Goal: Task Accomplishment & Management: Complete application form

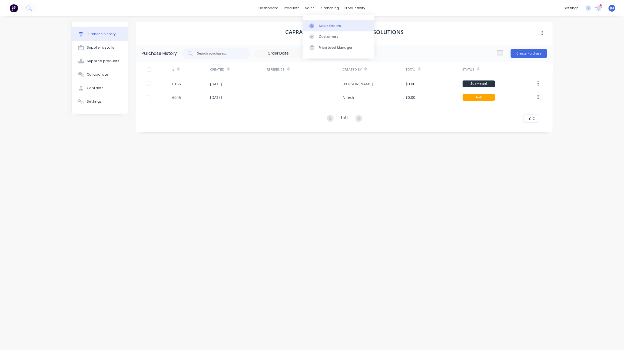
click at [318, 21] on link "Sales Orders" at bounding box center [339, 25] width 72 height 11
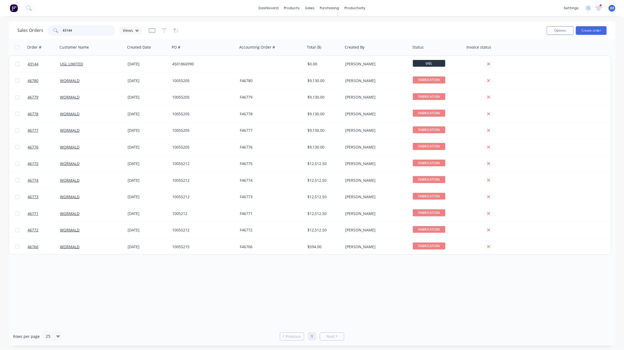
drag, startPoint x: 84, startPoint y: 31, endPoint x: 22, endPoint y: 34, distance: 61.7
click at [22, 34] on div "Sales Orders 43144 Views" at bounding box center [79, 30] width 125 height 11
type input "snow"
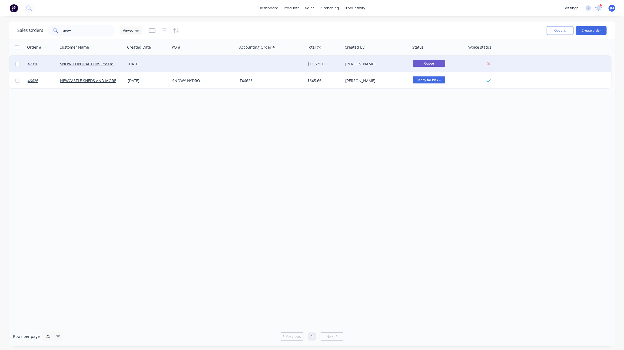
click at [295, 67] on div at bounding box center [272, 64] width 68 height 16
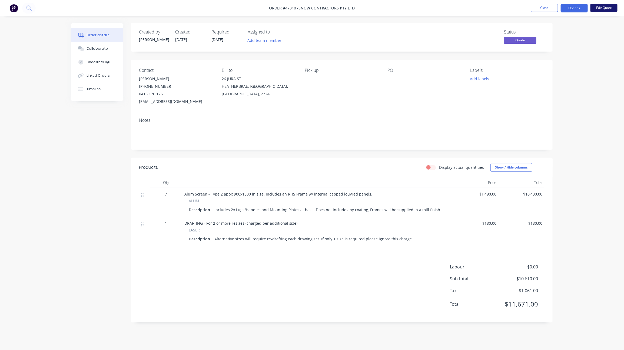
click at [600, 6] on button "Edit Quote" at bounding box center [603, 8] width 27 height 8
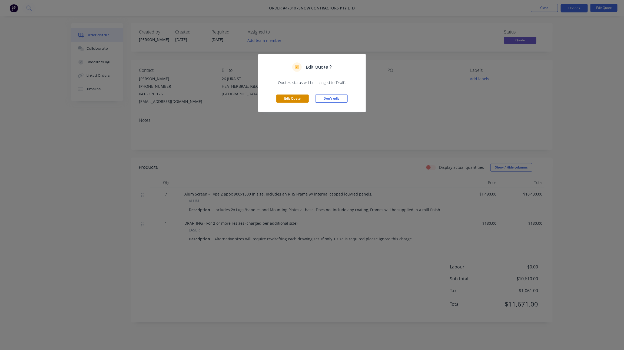
click at [293, 96] on button "Edit Quote" at bounding box center [292, 99] width 32 height 8
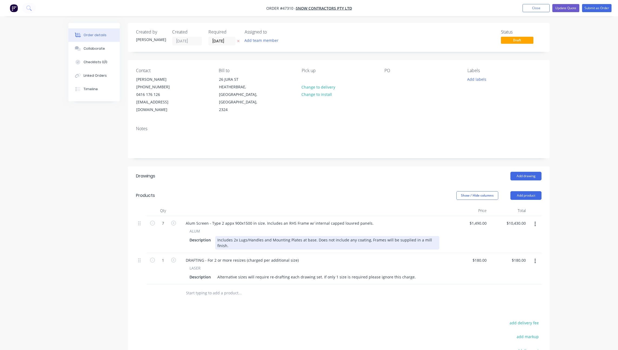
click at [435, 236] on div "Includes 2x Lugs/Handles and Mounting Plates at base. Does not include any coat…" at bounding box center [327, 243] width 224 height 14
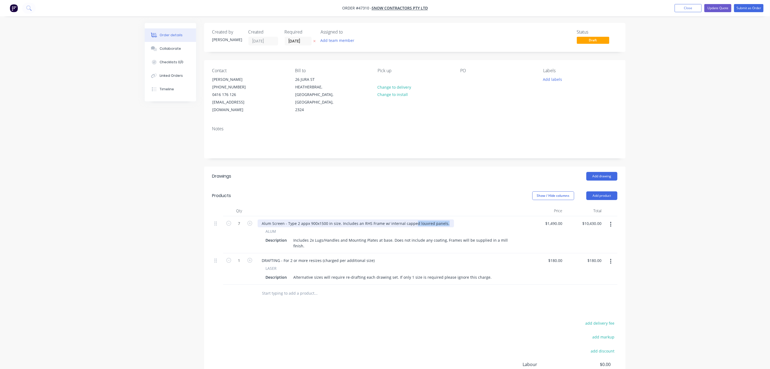
drag, startPoint x: 413, startPoint y: 217, endPoint x: 449, endPoint y: 221, distance: 36.1
click at [449, 221] on div "Alum Screen - Type 2 appx 900x1500 in size. Includes an RHS Frame w/ internal c…" at bounding box center [391, 223] width 266 height 8
click at [444, 219] on div "Alum Screen - Type 2 appx 900x1500 in size. Includes an RHS Frame w/ internal c…" at bounding box center [356, 223] width 196 height 8
click at [442, 219] on div "Alum Screen - Type 2 appx 900x1500 in size. Includes an RHS Frame w/ internal c…" at bounding box center [356, 223] width 196 height 8
click at [444, 219] on div "Alum Screen - Type 2 appx 900x1500 in size. Includes an RHS Frame w/ internal c…" at bounding box center [356, 223] width 196 height 8
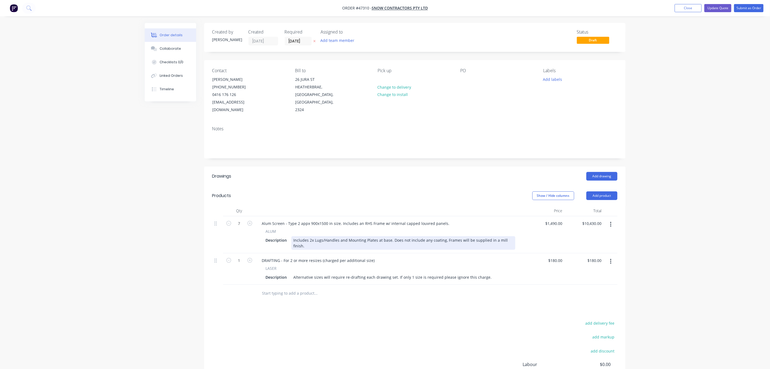
click at [446, 236] on div "Includes 2x Lugs/Handles and Mounting Plates at base. Does not include any coat…" at bounding box center [404, 243] width 224 height 14
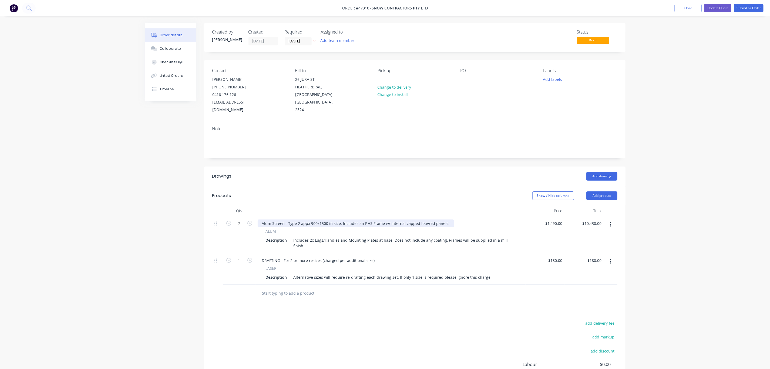
click at [444, 219] on div "Alum Screen - Type 2 appx 900x1500 in size. Includes an RHS Frame w/ internal c…" at bounding box center [356, 223] width 196 height 8
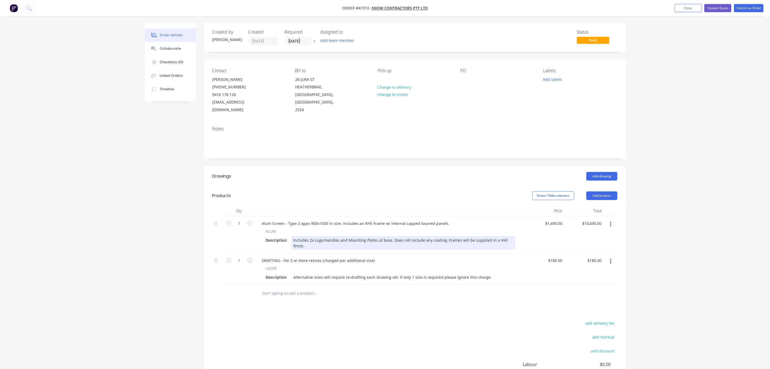
click at [443, 236] on div "Includes 2x Lugs/Handles and Mounting Plates at base. Does not include any coat…" at bounding box center [404, 243] width 224 height 14
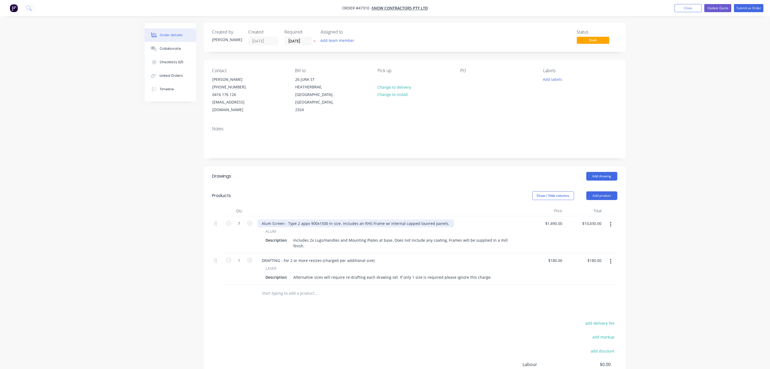
click at [445, 219] on div "Alum Screen - Type 2 appx 900x1500 in size. Includes an RHS Frame w/ internal c…" at bounding box center [356, 223] width 196 height 8
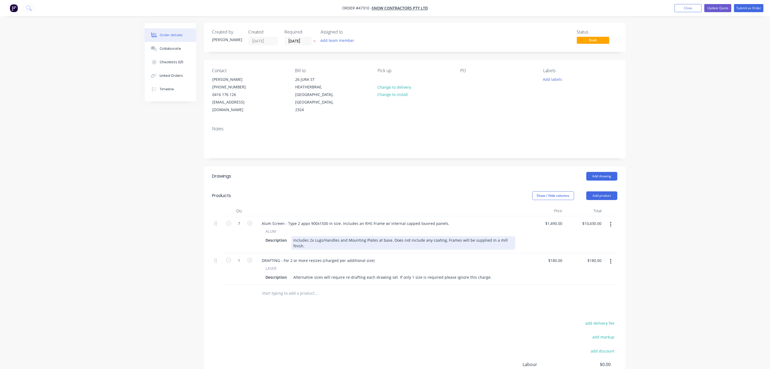
click at [443, 236] on div "Includes 2x Lugs/Handles and Mounting Plates at base. Does not include any coat…" at bounding box center [404, 243] width 224 height 14
click at [510, 236] on div "Includes 2x Lugs/Handles and Mounting Plates at base. Does not include any coat…" at bounding box center [404, 243] width 224 height 14
drag, startPoint x: 394, startPoint y: 234, endPoint x: 444, endPoint y: 234, distance: 50.3
click at [444, 236] on div "Includes 2x Lugs/Handles and Mounting Plates at base. Does not include any coat…" at bounding box center [404, 243] width 224 height 14
click at [443, 236] on div "Includes 2x Lugs/Handles and Mounting Plates at base. Does not include any coat…" at bounding box center [404, 243] width 224 height 14
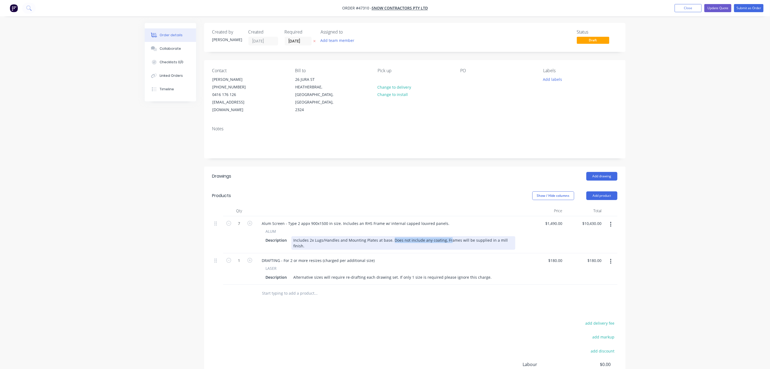
drag, startPoint x: 447, startPoint y: 231, endPoint x: 392, endPoint y: 233, distance: 55.1
click at [392, 236] on div "Includes 2x Lugs/Handles and Mounting Plates at base. Does not include any coat…" at bounding box center [404, 243] width 224 height 14
drag, startPoint x: 460, startPoint y: 232, endPoint x: 391, endPoint y: 234, distance: 69.2
click at [391, 236] on div "Includes 2x Lugs/Handles and Mounting Plates at base. Does not include any coat…" at bounding box center [404, 243] width 224 height 14
drag, startPoint x: 512, startPoint y: 233, endPoint x: 392, endPoint y: 233, distance: 120.0
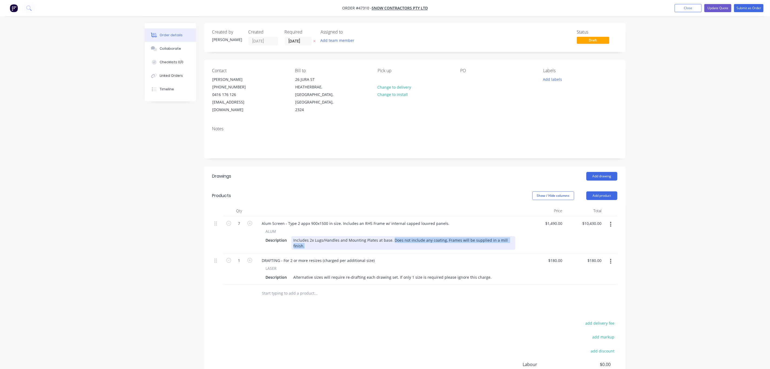
click at [392, 236] on div "Includes 2x Lugs/Handles and Mounting Plates at base. Does not include any coat…" at bounding box center [404, 243] width 224 height 14
click at [681, 4] on button "Close" at bounding box center [688, 8] width 27 height 8
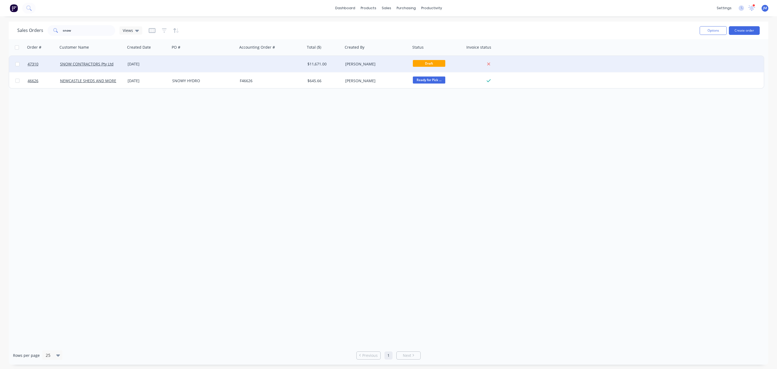
click at [328, 65] on div "$11,671.00" at bounding box center [323, 63] width 32 height 5
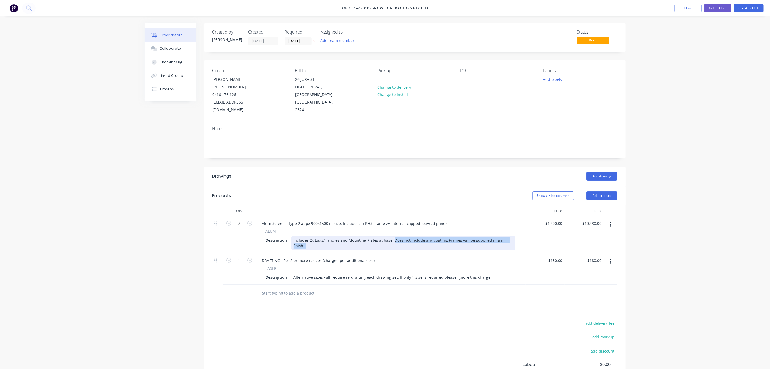
drag, startPoint x: 391, startPoint y: 232, endPoint x: 520, endPoint y: 235, distance: 128.9
click at [520, 235] on div "ALUM Description Includes 2x Lugs/Handles and Mounting Plates at base. Does not…" at bounding box center [391, 238] width 266 height 21
drag, startPoint x: 385, startPoint y: 239, endPoint x: 392, endPoint y: 230, distance: 11.9
click at [392, 236] on div "Includes 2x Lugs/Handles and Mounting Plates at base. Does not include any coat…" at bounding box center [404, 243] width 224 height 14
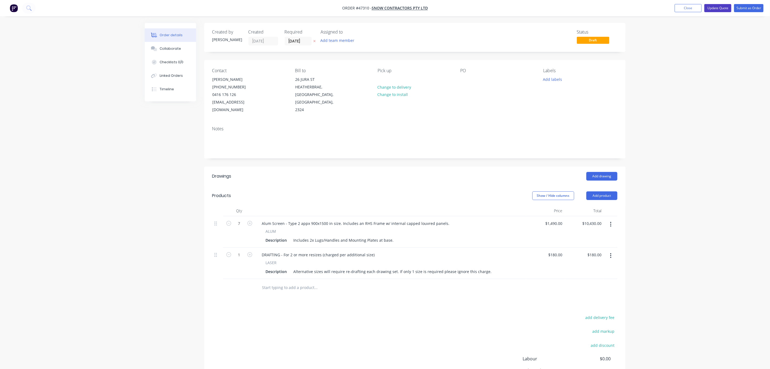
click at [717, 6] on button "Update Quote" at bounding box center [718, 8] width 27 height 8
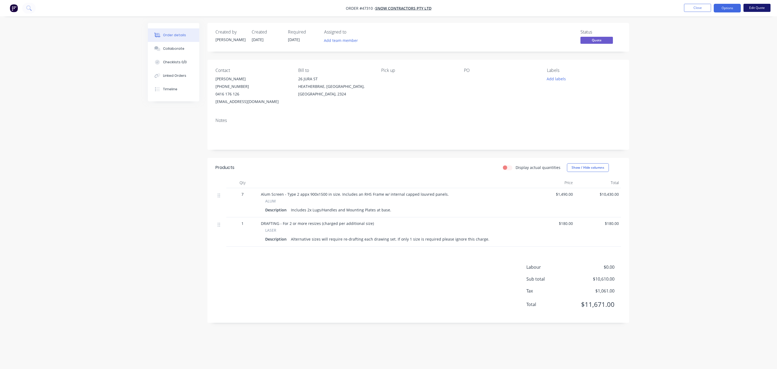
click at [753, 9] on button "Edit Quote" at bounding box center [756, 8] width 27 height 8
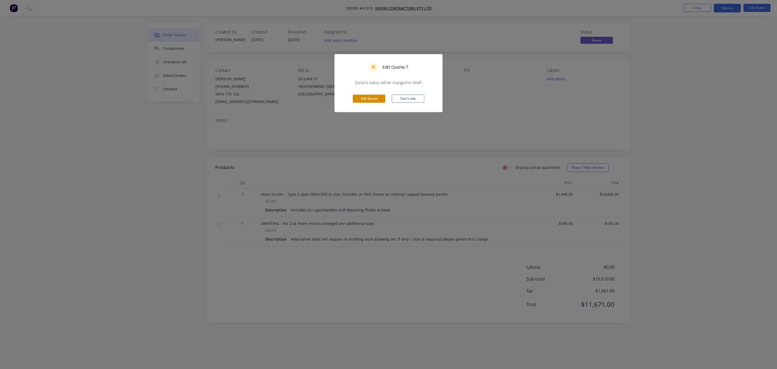
click at [375, 101] on button "Edit Quote" at bounding box center [369, 99] width 32 height 8
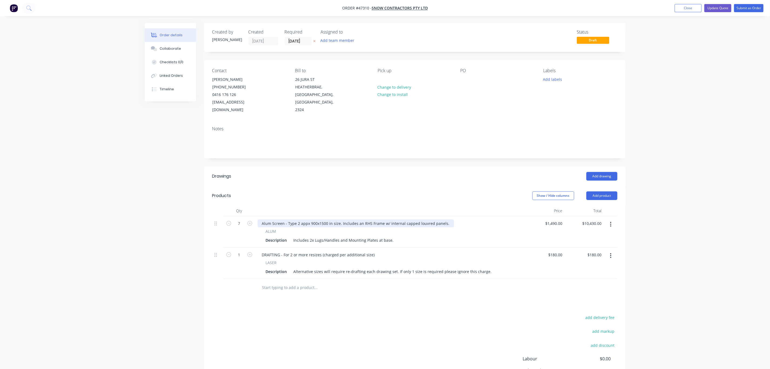
click at [442, 219] on div "Alum Screen - Type 2 appx 900x1500 in size. Includes an RHS Frame w/ internal c…" at bounding box center [356, 223] width 196 height 8
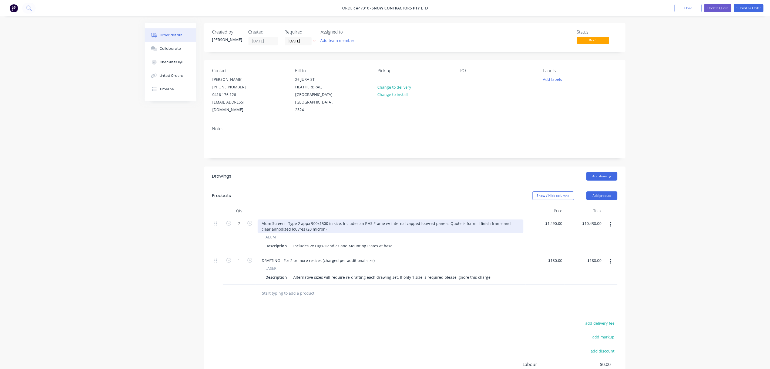
click at [269, 223] on div "Alum Screen - Type 2 appx 900x1500 in size. Includes an RHS Frame w/ internal c…" at bounding box center [391, 226] width 266 height 14
click at [323, 222] on div "Alum Screen - Type 2 appx 900x1500 in size. Includes an RHS Frame w/ internal c…" at bounding box center [391, 226] width 266 height 14
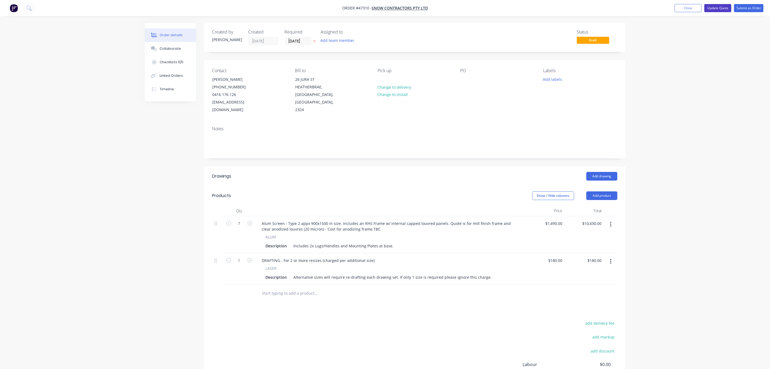
click at [718, 9] on button "Update Quote" at bounding box center [718, 8] width 27 height 8
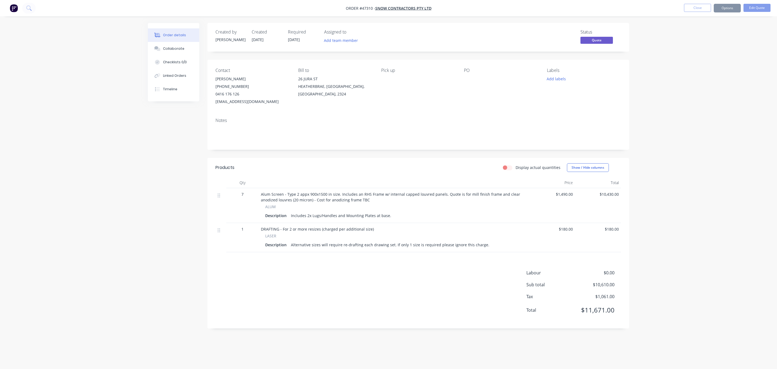
click at [720, 9] on button "Options" at bounding box center [726, 8] width 27 height 9
click at [706, 35] on div "Quote" at bounding box center [711, 33] width 50 height 8
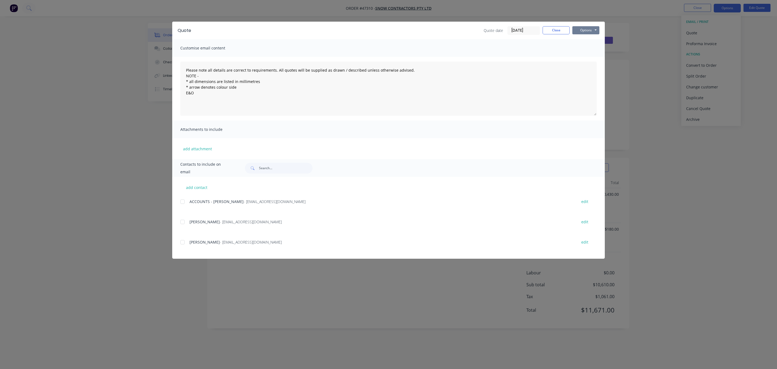
click at [584, 31] on button "Options" at bounding box center [585, 30] width 27 height 8
click at [587, 48] on button "Print" at bounding box center [589, 48] width 35 height 9
click at [549, 31] on button "Close" at bounding box center [555, 30] width 27 height 8
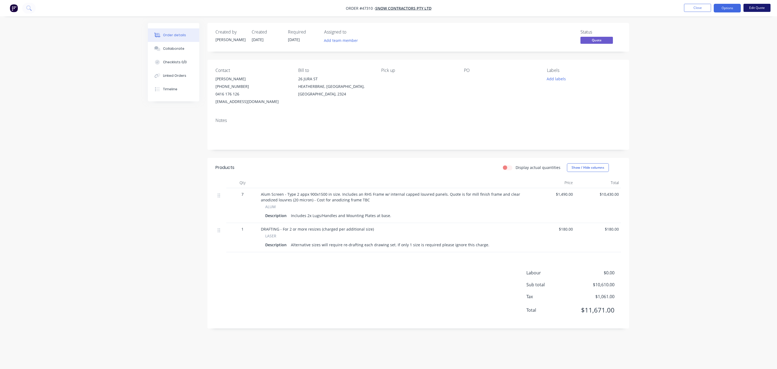
click at [751, 11] on button "Edit Quote" at bounding box center [756, 8] width 27 height 8
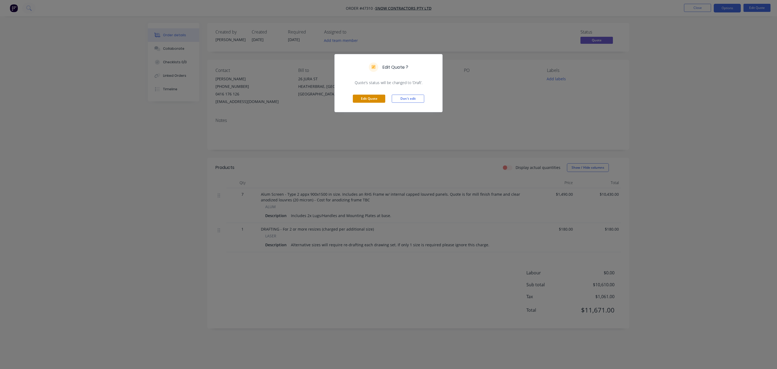
click at [373, 96] on button "Edit Quote" at bounding box center [369, 99] width 32 height 8
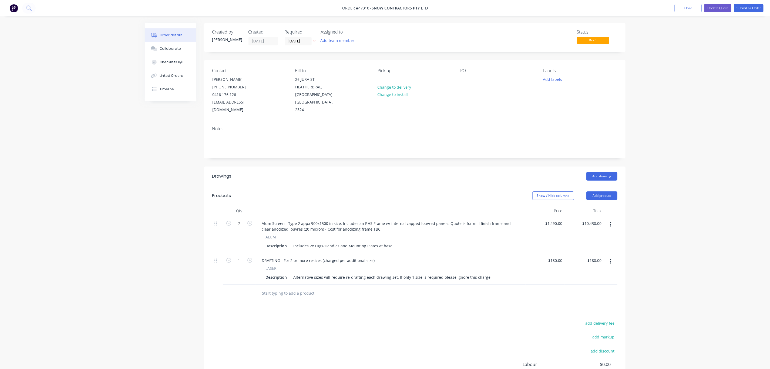
click at [556, 222] on div "$1,490.00 $1,490.00" at bounding box center [545, 234] width 39 height 37
click at [560, 219] on input "1490" at bounding box center [555, 223] width 20 height 8
type input "$1,640.00"
type input "$11,480.00"
click at [717, 9] on button "Update Quote" at bounding box center [718, 8] width 27 height 8
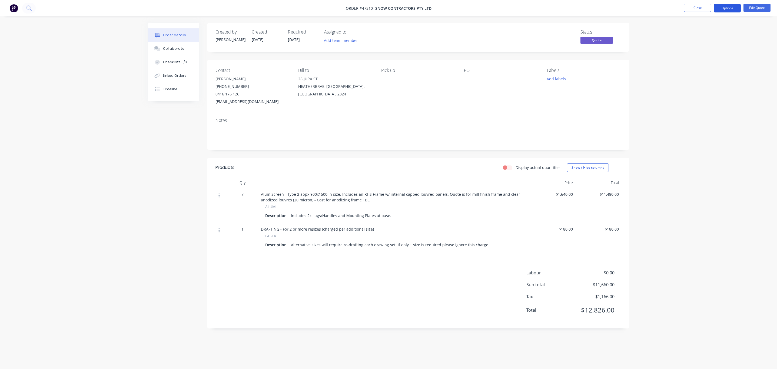
click at [727, 6] on button "Options" at bounding box center [726, 8] width 27 height 9
click at [717, 31] on div "Quote" at bounding box center [711, 33] width 50 height 8
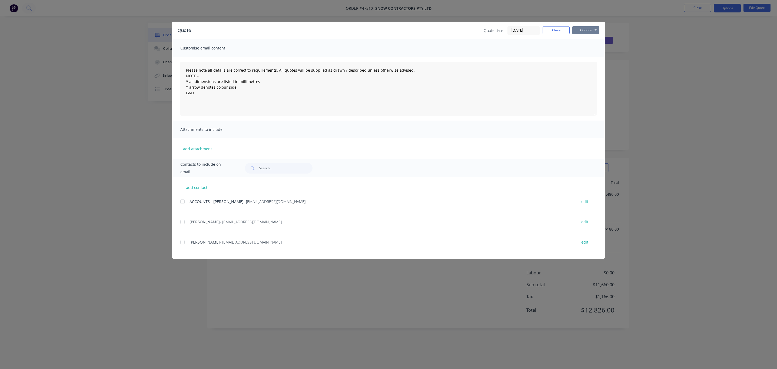
click at [589, 33] on button "Options" at bounding box center [585, 30] width 27 height 8
click at [585, 48] on button "Print" at bounding box center [589, 48] width 35 height 9
click at [559, 29] on button "Close" at bounding box center [555, 30] width 27 height 8
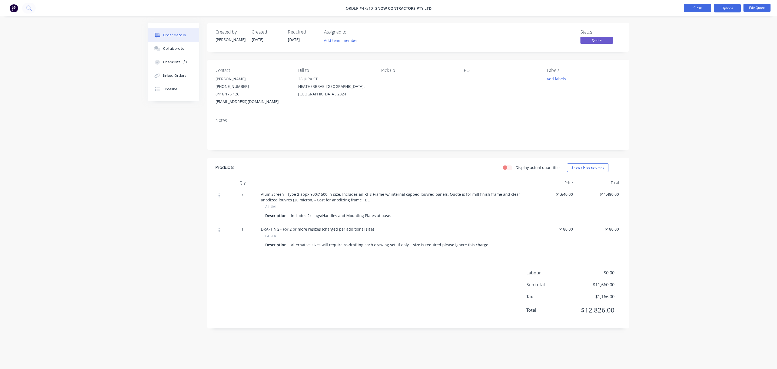
click at [693, 8] on button "Close" at bounding box center [697, 8] width 27 height 8
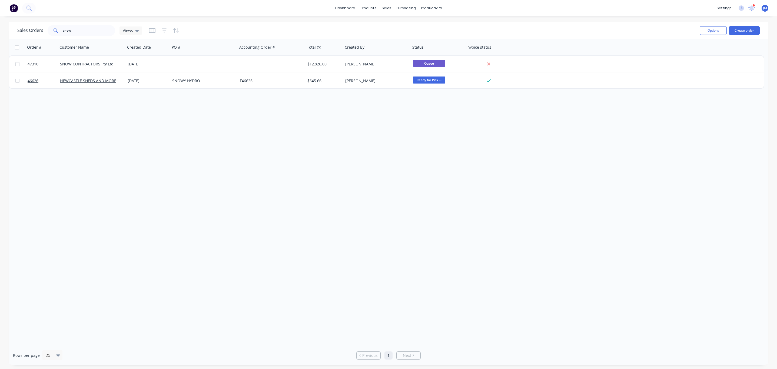
click at [644, 283] on div "Order # Customer Name Created Date PO # Accounting Order # Total ($) Created By…" at bounding box center [388, 192] width 759 height 307
click at [209, 153] on div "Order # Customer Name Created Date PO # Accounting Order # Total ($) Created By…" at bounding box center [388, 192] width 759 height 307
click at [387, 27] on icon at bounding box center [388, 26] width 5 height 5
click at [71, 26] on input "snow" at bounding box center [89, 30] width 53 height 11
click at [391, 24] on div at bounding box center [390, 26] width 8 height 5
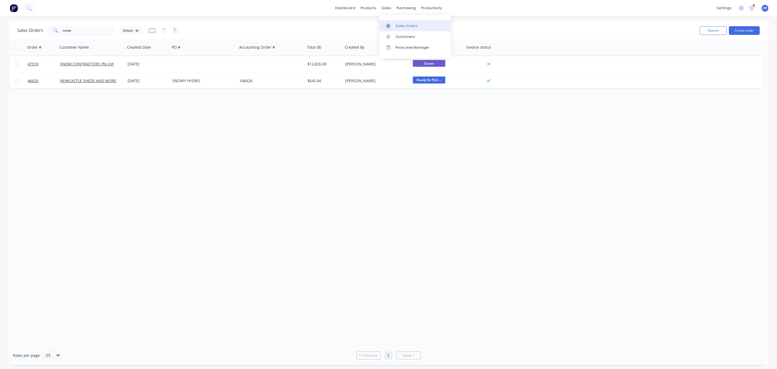
click at [393, 26] on div at bounding box center [390, 26] width 8 height 5
drag, startPoint x: 84, startPoint y: 31, endPoint x: -92, endPoint y: 38, distance: 176.1
click at [0, 38] on html "dashboard products sales purchasing productivity dashboard products Product Cat…" at bounding box center [388, 184] width 777 height 369
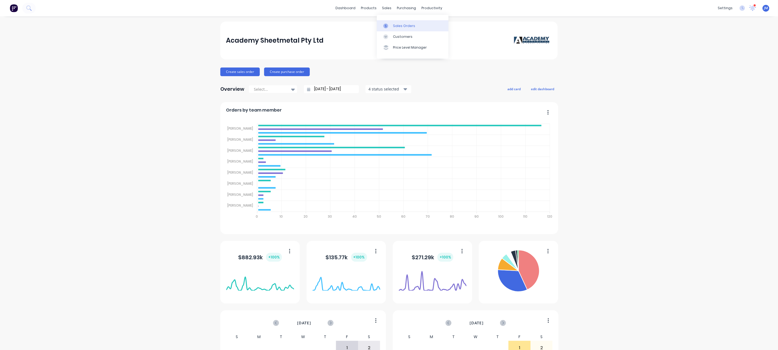
click at [391, 29] on link "Sales Orders" at bounding box center [413, 25] width 72 height 11
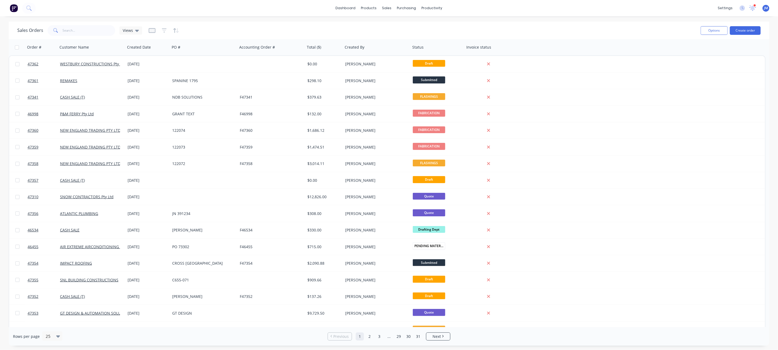
click at [164, 25] on div "Sales Orders Views" at bounding box center [356, 30] width 679 height 13
click at [165, 28] on icon "button" at bounding box center [164, 30] width 5 height 5
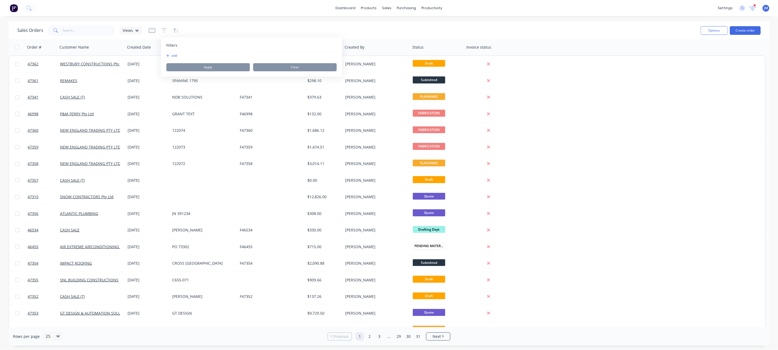
click at [166, 52] on div "Filters add Apply Clear" at bounding box center [251, 56] width 181 height 39
click at [168, 53] on div "Filters add Apply Clear" at bounding box center [251, 56] width 181 height 39
click at [177, 58] on button "add" at bounding box center [173, 56] width 14 height 4
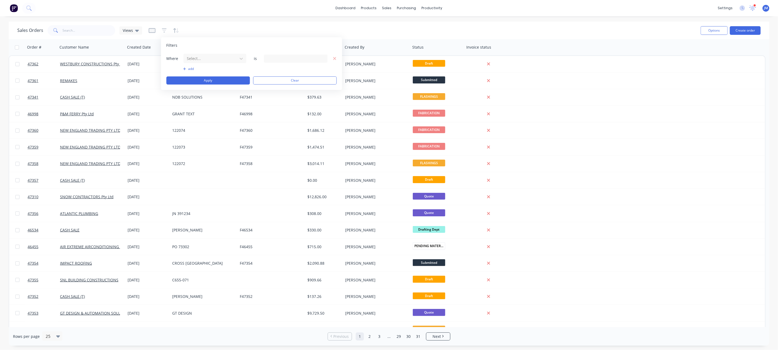
click at [194, 65] on div "Where Select... is add Apply Clear" at bounding box center [251, 69] width 170 height 31
click at [201, 62] on div at bounding box center [210, 58] width 48 height 7
click at [197, 43] on div "Filters" at bounding box center [251, 45] width 170 height 5
click at [193, 58] on div at bounding box center [210, 58] width 48 height 7
type input "STA"
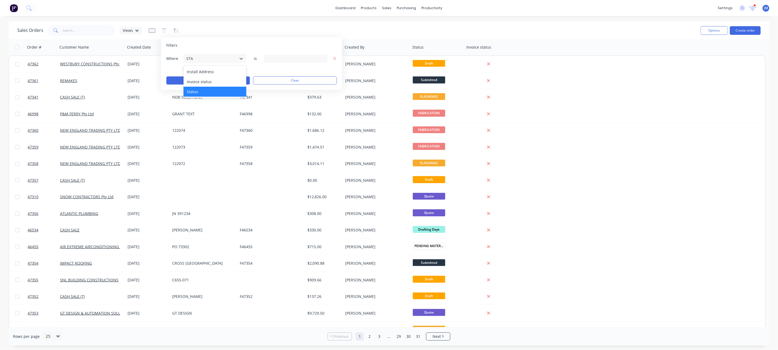
click at [205, 88] on div "Status" at bounding box center [214, 92] width 63 height 10
click at [263, 59] on div "Where Status is 13 Status selected" at bounding box center [251, 59] width 170 height 10
click at [277, 58] on div "13 Status selected" at bounding box center [291, 59] width 49 height 6
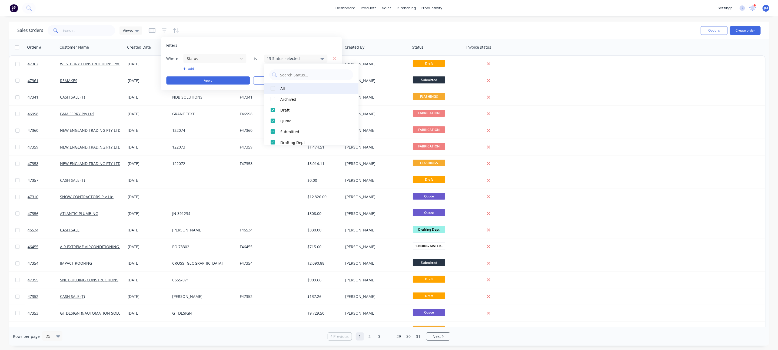
click at [285, 88] on div "All" at bounding box center [312, 89] width 65 height 6
click at [223, 81] on button "Apply" at bounding box center [207, 80] width 83 height 8
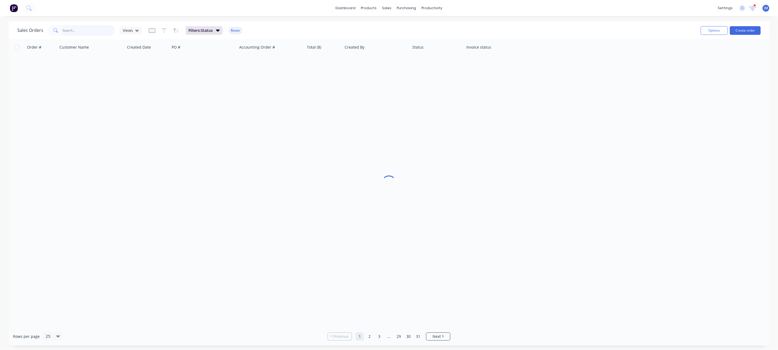
click at [90, 31] on input "text" at bounding box center [89, 30] width 53 height 11
type input "KASTRO"
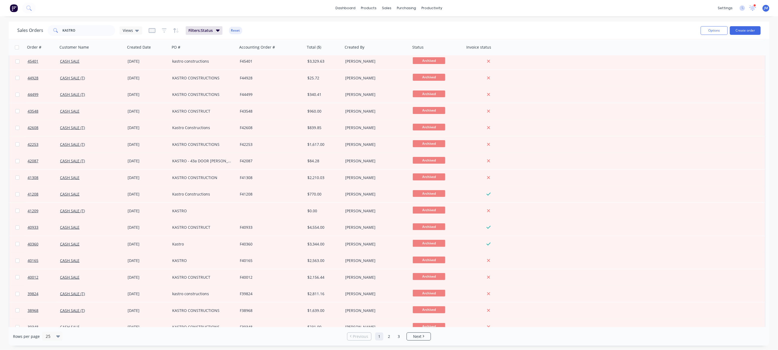
scroll to position [81, 0]
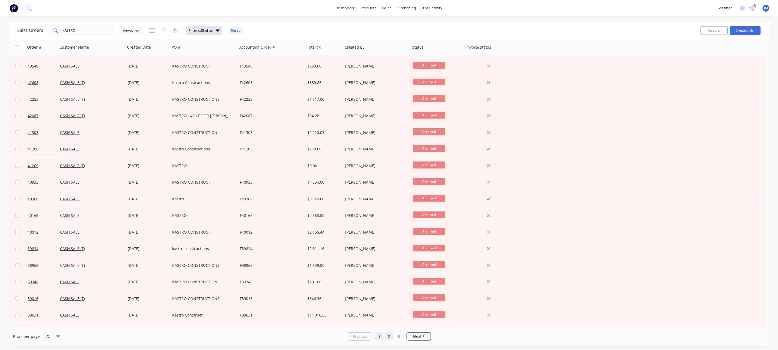
click at [391, 339] on link "2" at bounding box center [389, 337] width 8 height 8
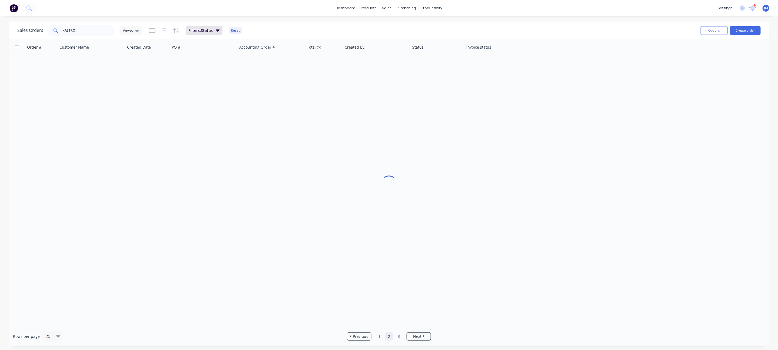
scroll to position [0, 0]
click at [370, 340] on li "Previous" at bounding box center [359, 337] width 24 height 8
drag, startPoint x: 378, startPoint y: 340, endPoint x: 378, endPoint y: 337, distance: 3.3
click at [377, 340] on link "1" at bounding box center [379, 337] width 8 height 8
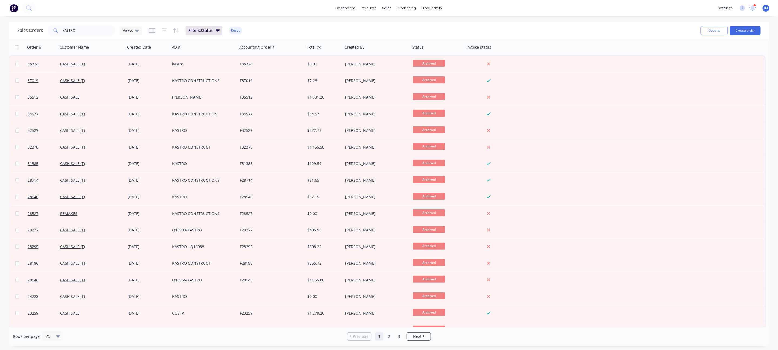
scroll to position [143, 0]
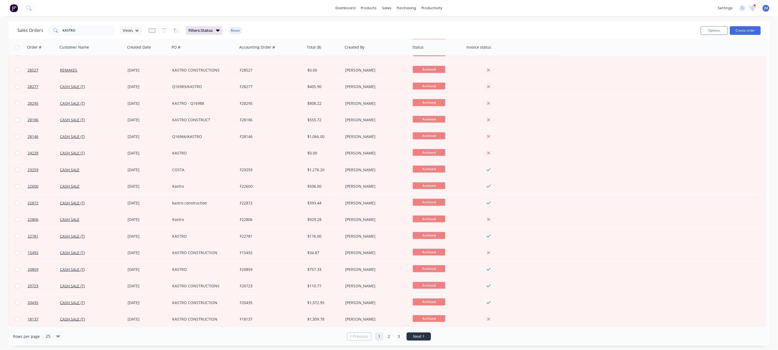
click at [417, 337] on span "Next" at bounding box center [417, 336] width 8 height 5
click at [423, 341] on div "Rows per page 25 Previous 1 2 3 Next" at bounding box center [389, 336] width 760 height 19
click at [423, 338] on icon "Next page" at bounding box center [423, 336] width 2 height 3
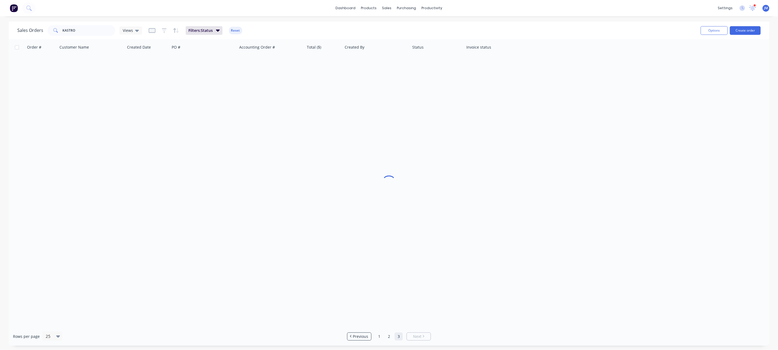
scroll to position [0, 0]
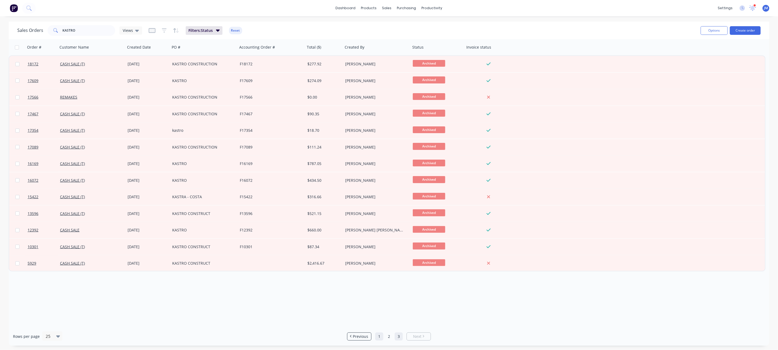
click at [379, 338] on link "1" at bounding box center [379, 337] width 8 height 8
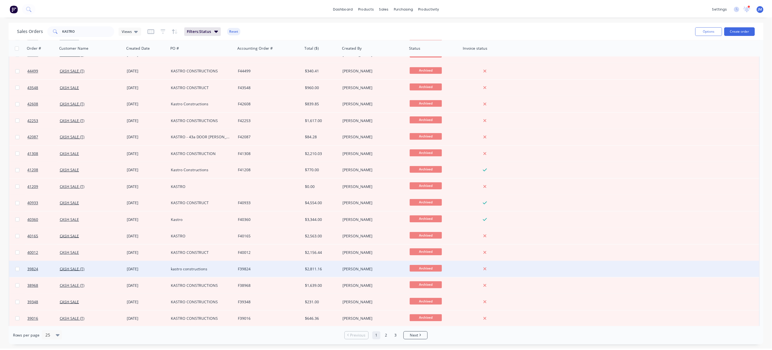
scroll to position [143, 0]
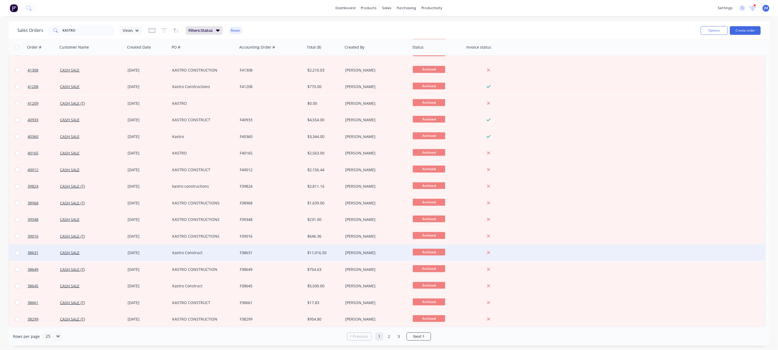
click at [332, 256] on div "$11,016.50" at bounding box center [324, 253] width 38 height 16
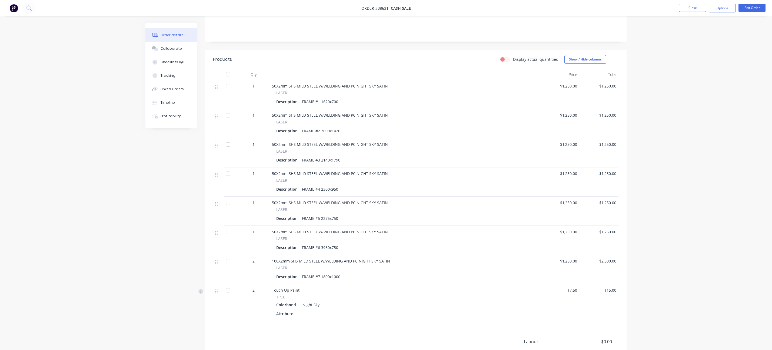
scroll to position [81, 0]
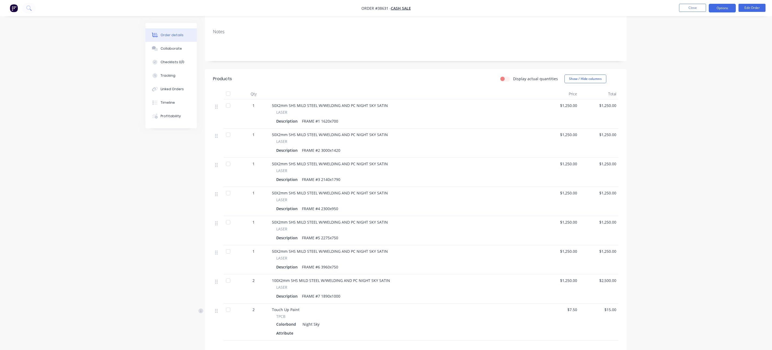
click at [734, 9] on button "Options" at bounding box center [722, 8] width 27 height 9
click at [702, 66] on div "Work Order" at bounding box center [706, 65] width 50 height 8
click at [700, 46] on div "With pricing" at bounding box center [706, 44] width 50 height 8
click at [688, 6] on button "Close" at bounding box center [692, 8] width 27 height 8
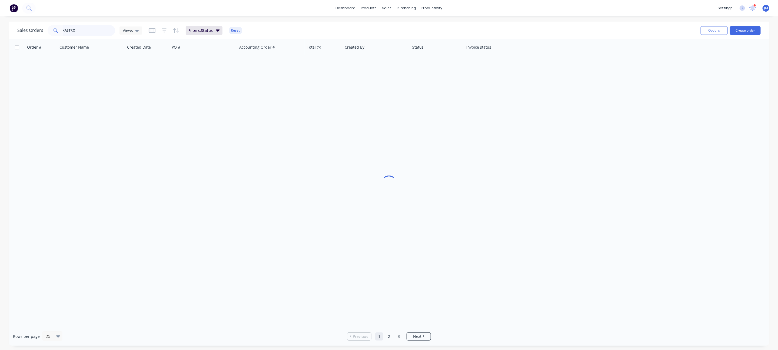
click at [92, 28] on input "KASTRO" at bounding box center [89, 30] width 53 height 11
type input "KASTRO"
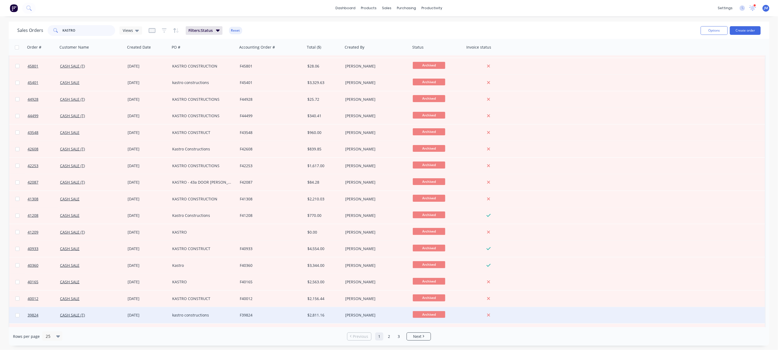
scroll to position [41, 0]
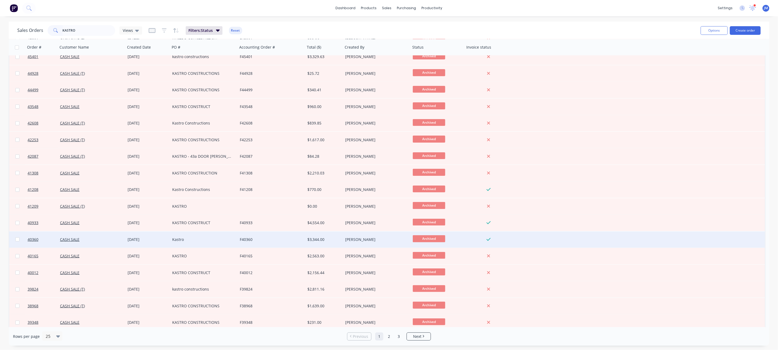
click at [360, 239] on div "[PERSON_NAME]" at bounding box center [375, 239] width 60 height 5
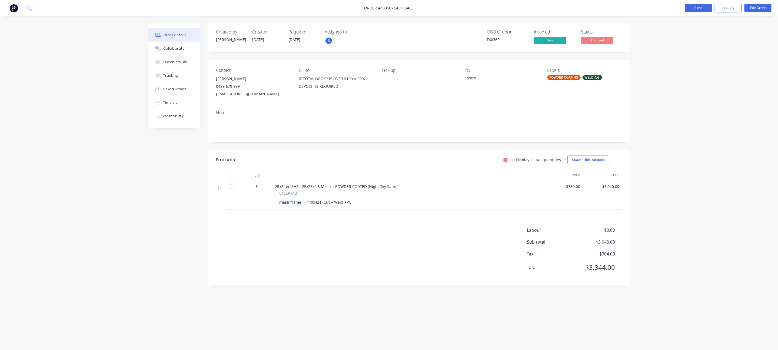
click at [687, 8] on button "Close" at bounding box center [698, 8] width 27 height 8
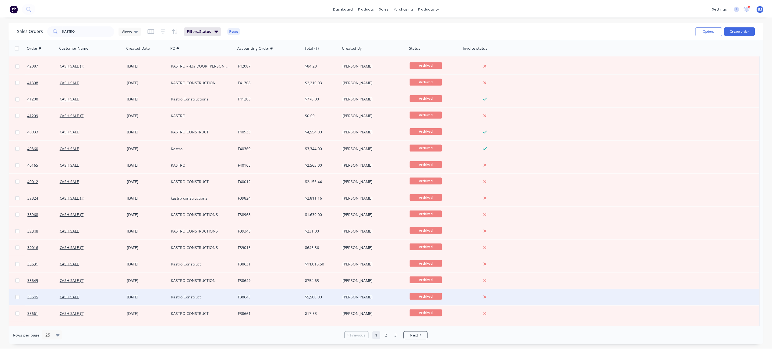
scroll to position [143, 0]
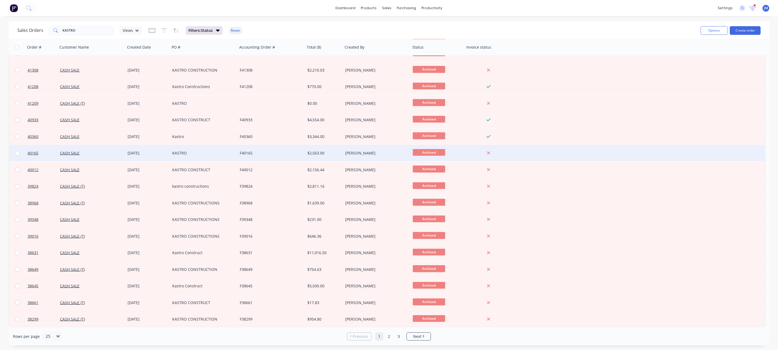
click at [375, 154] on div "[PERSON_NAME]" at bounding box center [375, 153] width 60 height 5
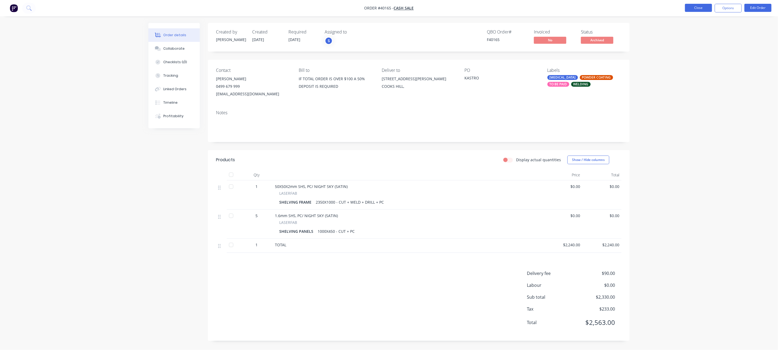
click at [692, 11] on button "Close" at bounding box center [698, 8] width 27 height 8
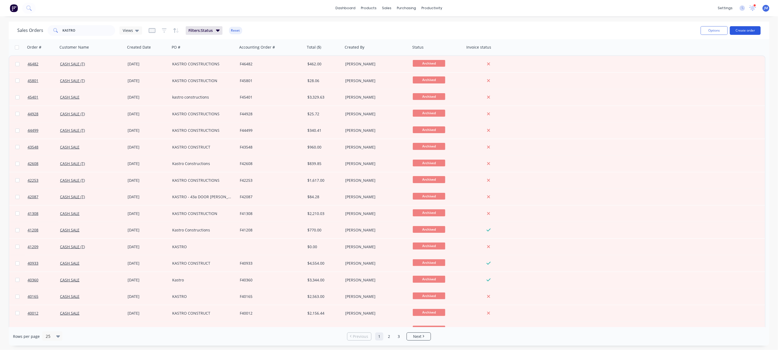
click at [734, 32] on button "Create order" at bounding box center [745, 30] width 31 height 9
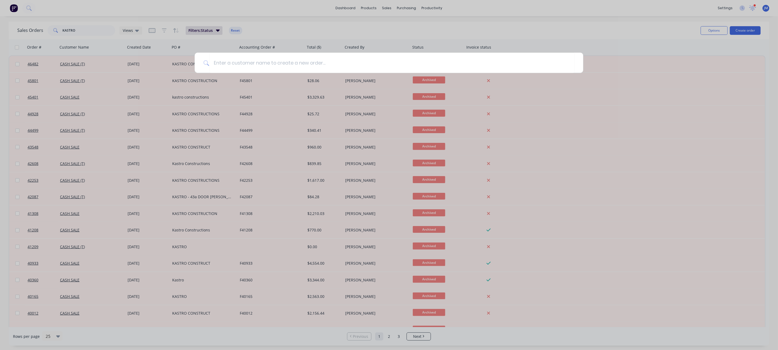
click at [740, 31] on div at bounding box center [389, 175] width 778 height 350
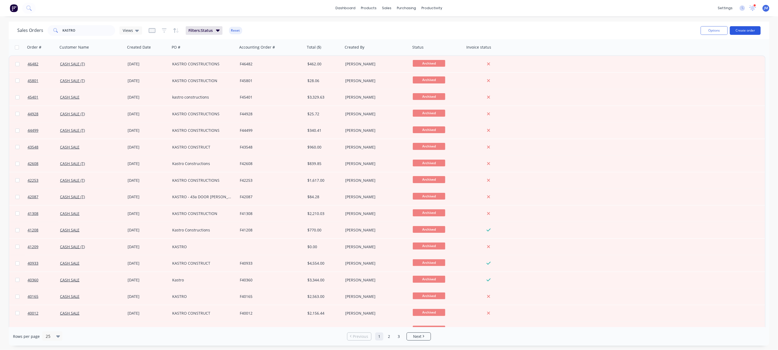
click at [741, 26] on button "Create order" at bounding box center [745, 30] width 31 height 9
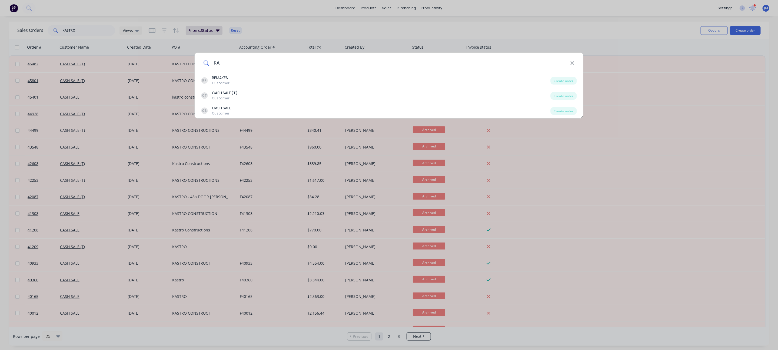
type input "K"
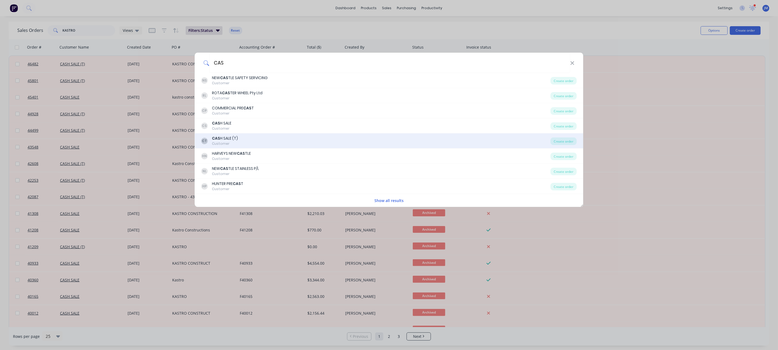
type input "CAS"
click at [244, 139] on div "CT CAS H SALE (T) Customer" at bounding box center [375, 141] width 349 height 11
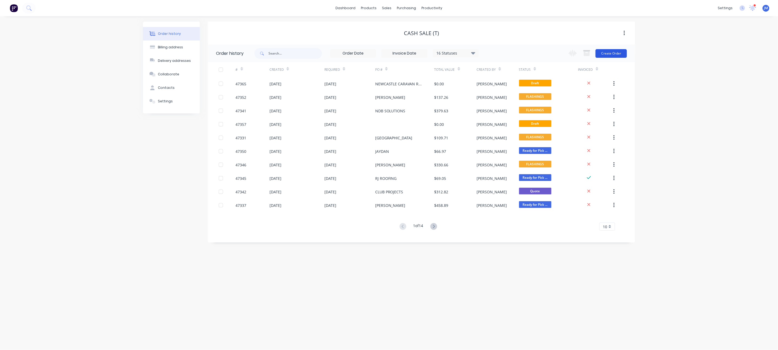
click at [624, 55] on button "Create Order" at bounding box center [610, 53] width 31 height 9
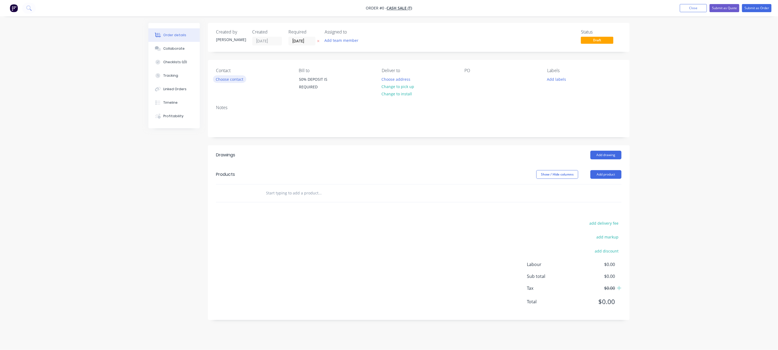
click at [219, 78] on button "Choose contact" at bounding box center [229, 78] width 33 height 7
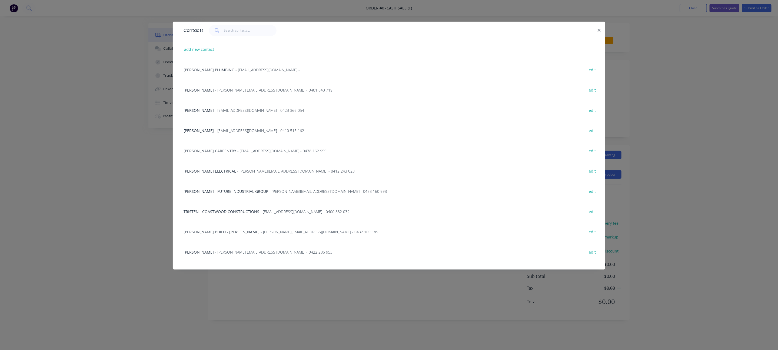
click at [235, 36] on div "Contacts" at bounding box center [389, 31] width 432 height 18
click at [235, 34] on input "text" at bounding box center [250, 30] width 53 height 11
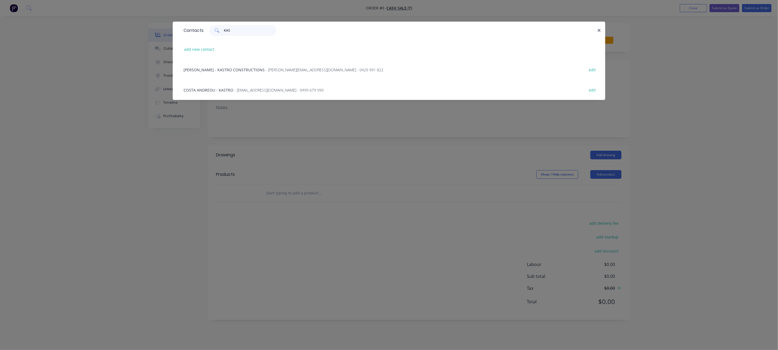
type input "KAS"
click at [234, 90] on span "- [EMAIL_ADDRESS][DOMAIN_NAME] - 0499 679 999" at bounding box center [278, 90] width 89 height 5
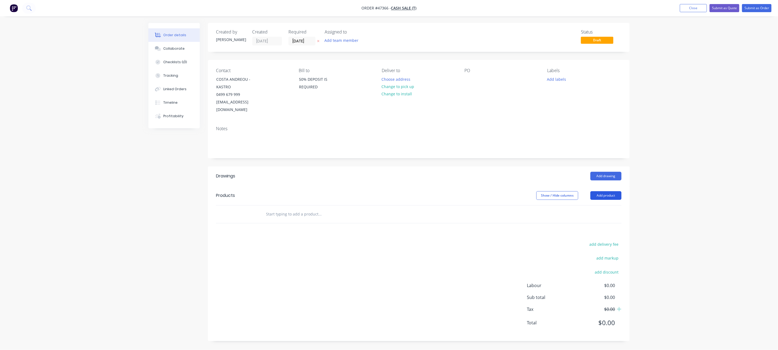
click at [619, 191] on button "Add product" at bounding box center [605, 195] width 31 height 9
click at [594, 205] on div "Product catalogue" at bounding box center [596, 209] width 42 height 8
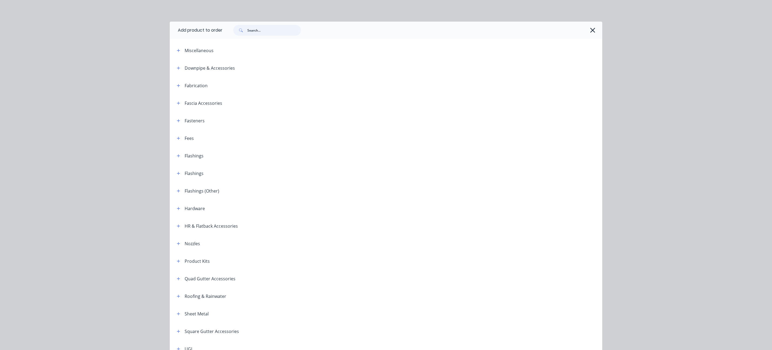
click at [272, 32] on input "text" at bounding box center [274, 30] width 54 height 11
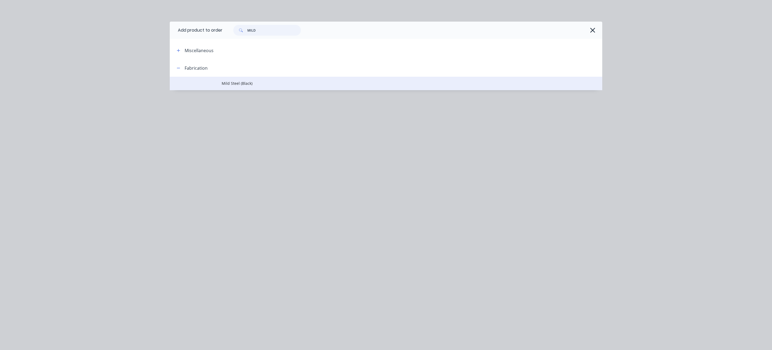
type input "MILD"
click at [239, 86] on span "Mild Steel (Black)" at bounding box center [374, 84] width 304 height 6
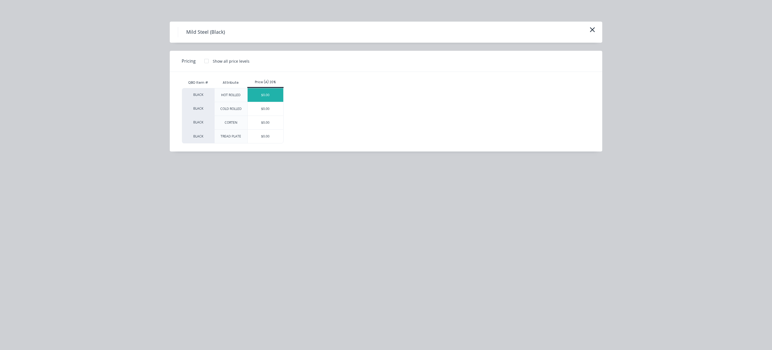
click at [266, 98] on div "$0.00" at bounding box center [266, 95] width 36 height 14
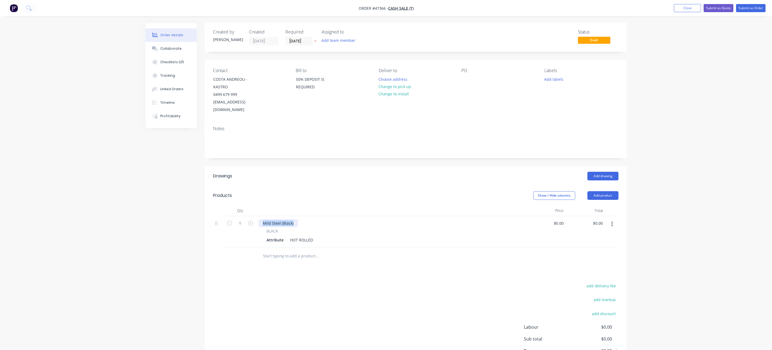
drag, startPoint x: 293, startPoint y: 218, endPoint x: 213, endPoint y: 205, distance: 80.4
click at [226, 216] on div "1 Mild Steel (Black) BLACK Attribute HOT ROLLED $0.00 $0.00 $0.00 $0.00" at bounding box center [415, 231] width 405 height 31
drag, startPoint x: 276, startPoint y: 217, endPoint x: 234, endPoint y: 217, distance: 41.3
click at [236, 217] on div "1 50x50 BLACK Attribute HOT ROLLED $0.00 $0.00 $0.00 $0.00" at bounding box center [415, 231] width 405 height 31
drag, startPoint x: 313, startPoint y: 235, endPoint x: 265, endPoint y: 227, distance: 48.6
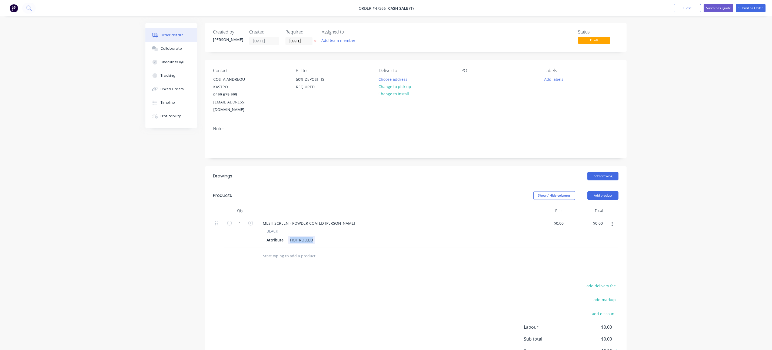
click at [266, 228] on div "BLACK Attribute HOT ROLLED" at bounding box center [391, 236] width 266 height 16
click at [420, 272] on div "Drawings Add drawing Products Show / Hide columns Add product Qty Price Total 1…" at bounding box center [416, 274] width 422 height 216
click at [559, 219] on input "0" at bounding box center [562, 223] width 6 height 8
type input "$1,350.00"
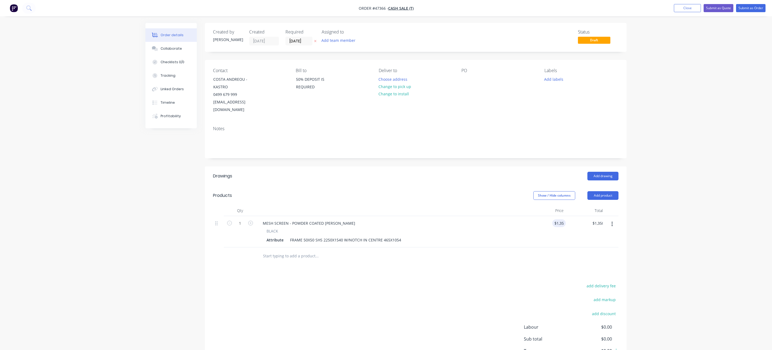
click at [435, 248] on div at bounding box center [353, 257] width 195 height 18
click at [400, 236] on div "FRAME 50X50 SHS 2250X1540 W/NOTCH IN CENTRE 465X1054" at bounding box center [345, 240] width 115 height 8
click at [352, 219] on div "MESH SCREEN - POWDER COATED [PERSON_NAME]" at bounding box center [391, 223] width 266 height 8
click at [350, 219] on div "MESH SCREEN - POWDER COATED [PERSON_NAME]" at bounding box center [391, 223] width 266 height 8
click at [346, 219] on div "MESH SCREEN - POWDER COATED [PERSON_NAME]" at bounding box center [308, 223] width 101 height 8
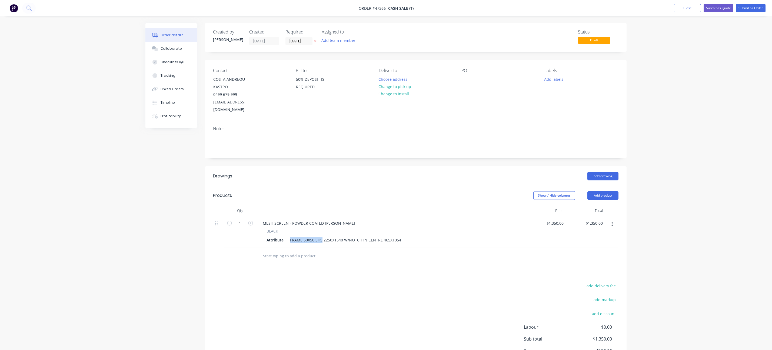
drag, startPoint x: 321, startPoint y: 232, endPoint x: 286, endPoint y: 231, distance: 35.4
click at [286, 236] on div "Attribute FRAME 50X50 SHS 2250X1540 W/NOTCH IN CENTRE 465X1054" at bounding box center [390, 240] width 252 height 8
click at [348, 219] on div "MESH SCREEN - POWDER COATED [PERSON_NAME]" at bounding box center [308, 223] width 101 height 8
click at [347, 219] on div "MESH SCREEN - POWDER COATED [PERSON_NAME] FRAME 50X50 SHS" at bounding box center [325, 223] width 135 height 8
click at [380, 219] on div "MESH SCREEN - POWDER COATED [PERSON_NAME] - FRAME 50X50 SHS" at bounding box center [326, 223] width 137 height 8
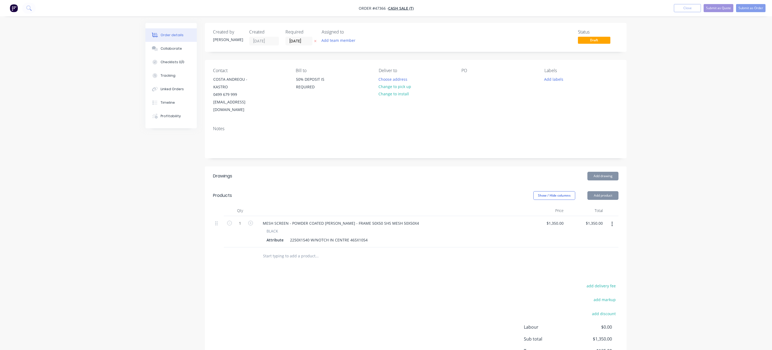
click at [315, 282] on div "add delivery fee add markup add discount Labour $0.00 Sub total $1,350.00 Tax $…" at bounding box center [415, 328] width 405 height 92
click at [311, 236] on div "2250X1540 W/NOTCH IN CENTRE 465X1054" at bounding box center [329, 240] width 82 height 8
click at [370, 236] on div "Attribute 2250X1540 W/NOTCH IN CENTRE 465X1054" at bounding box center [390, 240] width 252 height 8
drag, startPoint x: 446, startPoint y: 239, endPoint x: 459, endPoint y: 233, distance: 14.3
click at [447, 239] on div "MESH SCREEN - POWDER COATED [PERSON_NAME] - FRAME 50X50 SHS MESH 50X50X4 BLACK …" at bounding box center [391, 231] width 270 height 31
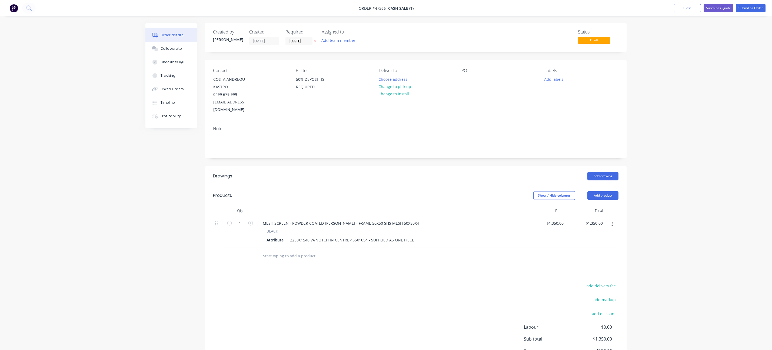
click at [612, 221] on icon "button" at bounding box center [611, 224] width 1 height 6
click at [607, 245] on div "Duplicate" at bounding box center [593, 249] width 42 height 8
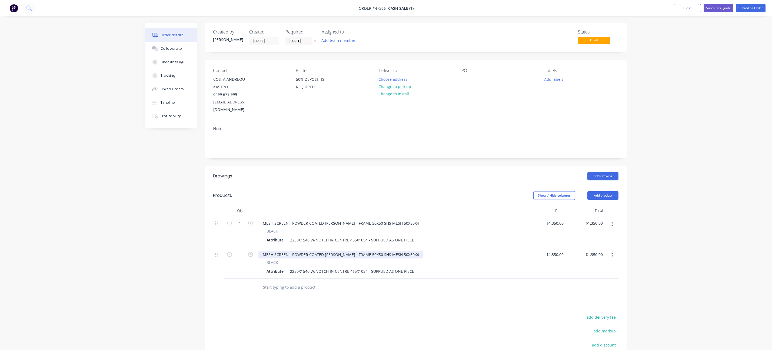
click at [370, 251] on div "MESH SCREEN - POWDER COATED [PERSON_NAME] - FRAME 50X50 SHS MESH 50X50X4" at bounding box center [340, 255] width 165 height 8
click at [400, 279] on div at bounding box center [353, 288] width 195 height 18
click at [561, 251] on input "1350" at bounding box center [556, 255] width 20 height 8
type input "$1,400.00"
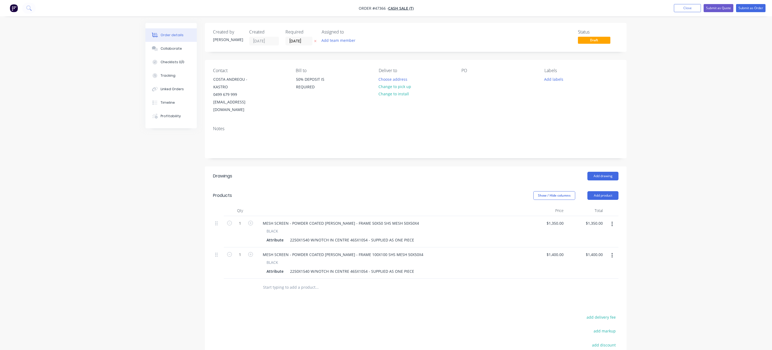
click at [610, 251] on button "button" at bounding box center [612, 256] width 13 height 10
click at [602, 277] on div "Duplicate" at bounding box center [593, 281] width 42 height 8
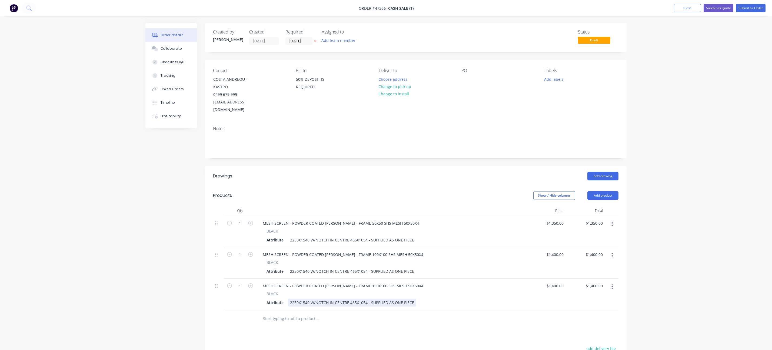
drag, startPoint x: 413, startPoint y: 296, endPoint x: 288, endPoint y: 298, distance: 125.4
click at [288, 299] on div "2250X1540 W/NOTCH IN CENTRE 465X1054 - SUPPLIED AS ONE PIECE" at bounding box center [352, 303] width 128 height 8
drag, startPoint x: 412, startPoint y: 263, endPoint x: 236, endPoint y: 261, distance: 175.7
click at [239, 262] on div "1 MESH SCREEN - POWDER COATED [PERSON_NAME] - FRAME 100X100 SHS MESH 50X50X4 BL…" at bounding box center [415, 263] width 405 height 31
click at [611, 284] on icon "button" at bounding box center [611, 287] width 1 height 6
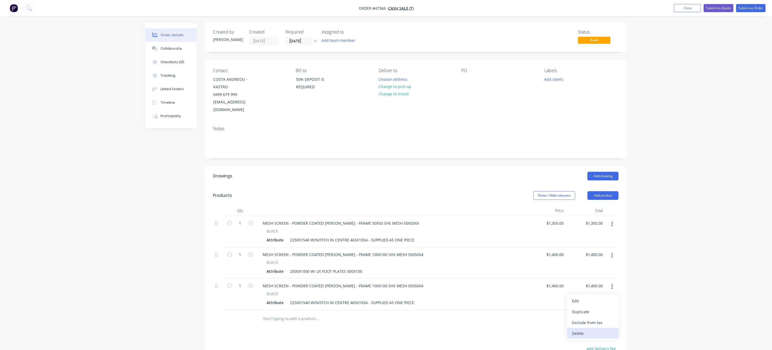
click at [589, 328] on button "Delete" at bounding box center [592, 333] width 51 height 11
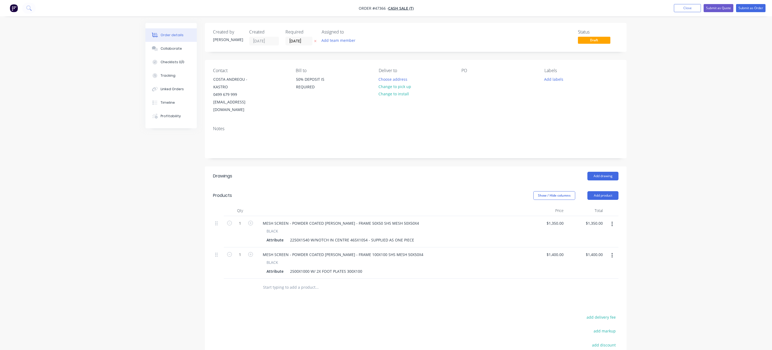
click at [614, 251] on button "button" at bounding box center [612, 256] width 13 height 10
click at [598, 277] on div "Duplicate" at bounding box center [593, 281] width 42 height 8
drag, startPoint x: 307, startPoint y: 297, endPoint x: 243, endPoint y: 297, distance: 64.6
click at [245, 295] on div "1 MESH SCREEN - POWDER COATED [PERSON_NAME] - FRAME 100X100 SHS MESH 50X50X4 BL…" at bounding box center [415, 294] width 405 height 31
click at [549, 284] on div "$1,400.00 $1,400.00" at bounding box center [545, 294] width 39 height 31
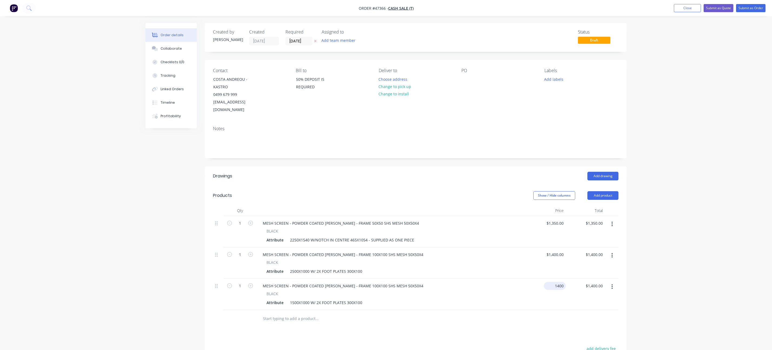
click at [555, 282] on div "1400 $1,400.00" at bounding box center [556, 286] width 20 height 8
type input "$1,100.00"
drag, startPoint x: 530, startPoint y: 305, endPoint x: 526, endPoint y: 302, distance: 4.6
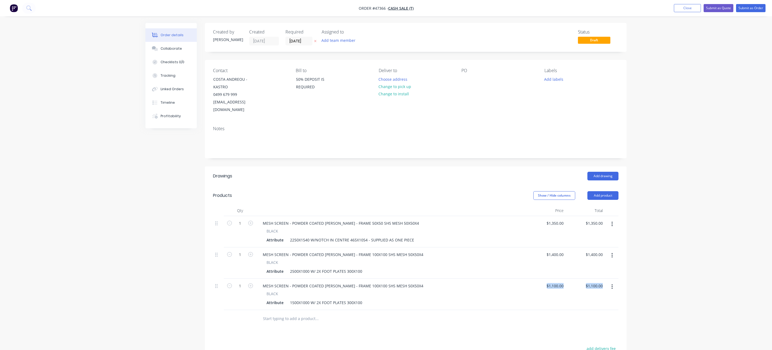
click at [529, 304] on div "Qty Price Total 1 MESH SCREEN - POWDER COATED [PERSON_NAME] - FRAME 50X50 SHS M…" at bounding box center [416, 266] width 422 height 122
click at [663, 266] on div "Order details Collaborate Checklists 0/0 Tracking Linked Orders Timeline Profit…" at bounding box center [386, 227] width 772 height 454
click at [612, 284] on icon "button" at bounding box center [611, 287] width 1 height 6
click at [615, 219] on button "button" at bounding box center [612, 224] width 13 height 10
click at [601, 245] on div "Duplicate" at bounding box center [593, 249] width 42 height 8
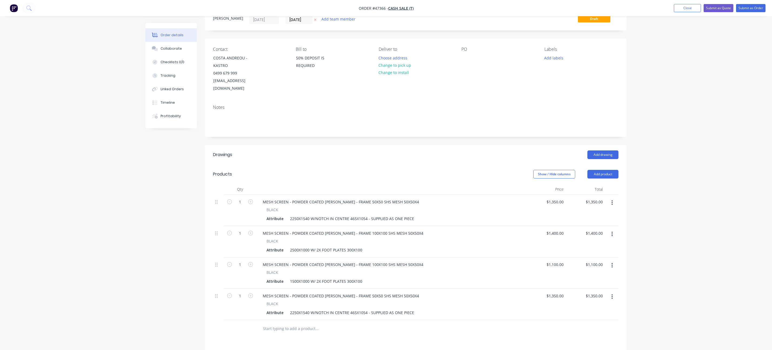
scroll to position [41, 0]
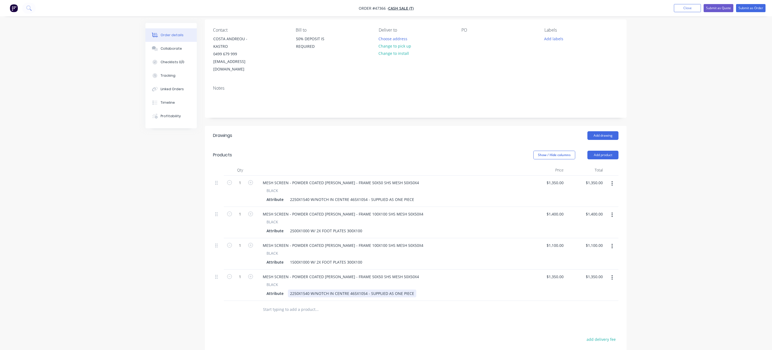
drag, startPoint x: 282, startPoint y: 286, endPoint x: 164, endPoint y: 290, distance: 118.2
click at [166, 290] on div "Created by [PERSON_NAME] Created [DATE] Required [DATE] Assigned to Add team me…" at bounding box center [385, 213] width 481 height 462
click at [238, 270] on div "1" at bounding box center [240, 285] width 32 height 31
click at [242, 187] on input "1" at bounding box center [240, 183] width 14 height 8
type input "5"
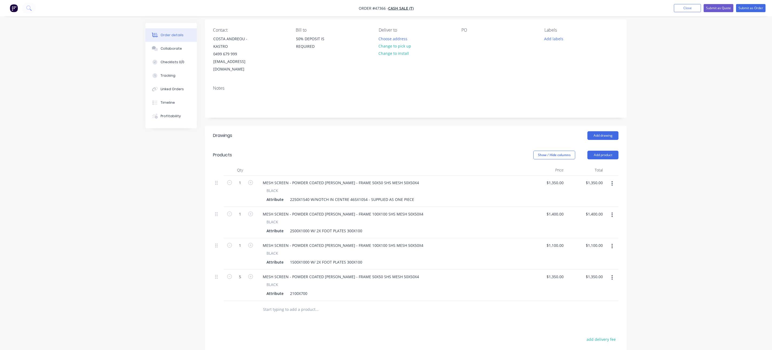
type input "$6,750.00"
click at [335, 301] on div at bounding box center [353, 310] width 195 height 18
click at [307, 290] on div "2100X700" at bounding box center [299, 294] width 22 height 8
click at [326, 290] on div "2100X700 FRAME W/ HOLES FOR MOUNTING" at bounding box center [330, 294] width 85 height 8
click at [560, 270] on div "$1,350.00 $1,350.00" at bounding box center [545, 285] width 39 height 31
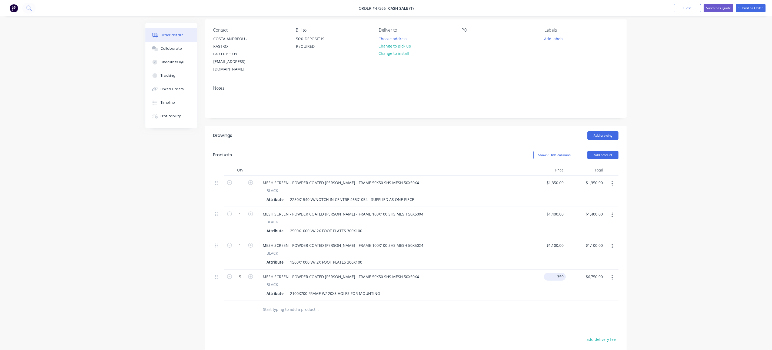
click at [562, 273] on input "1350" at bounding box center [556, 277] width 20 height 8
type input "$850.00"
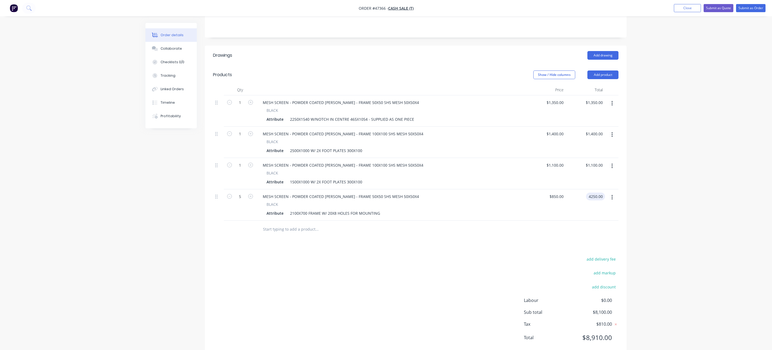
scroll to position [122, 0]
type input "$4,250.00"
click at [557, 189] on div "$850.00 $850.00" at bounding box center [545, 204] width 39 height 31
click at [556, 192] on div "850 $850.00" at bounding box center [557, 196] width 17 height 8
type input "9"
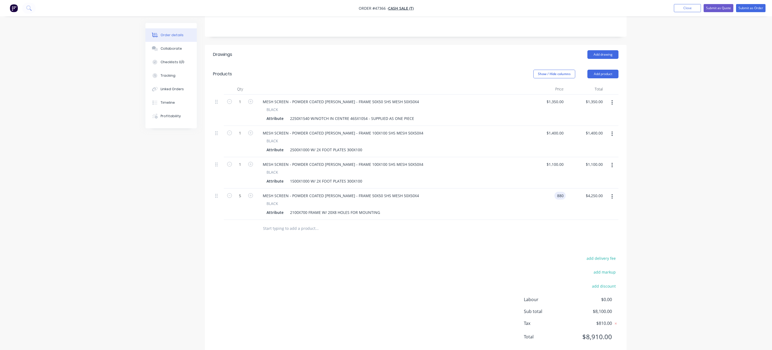
type input "$880.00"
type input "$4,400.00"
click at [593, 220] on div at bounding box center [415, 229] width 405 height 18
click at [613, 192] on button "button" at bounding box center [612, 197] width 13 height 10
click at [598, 218] on div "Duplicate" at bounding box center [593, 222] width 42 height 8
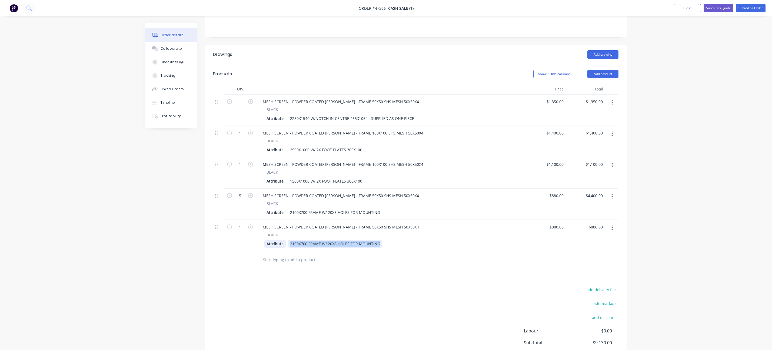
drag, startPoint x: 379, startPoint y: 237, endPoint x: 269, endPoint y: 238, distance: 110.3
click at [269, 240] on div "Attribute 2100X700 FRAME W/ 20X8 HOLES FOR MOUNTING" at bounding box center [390, 244] width 252 height 8
click at [347, 255] on input "text" at bounding box center [317, 260] width 108 height 11
click at [359, 146] on div "2500X1000 W/ 2X FOOT PLATES 300X100" at bounding box center [326, 150] width 76 height 8
click at [379, 209] on div "2100X700 FRAME W/ 20X8 HOLES FOR MOUNTING" at bounding box center [335, 213] width 94 height 8
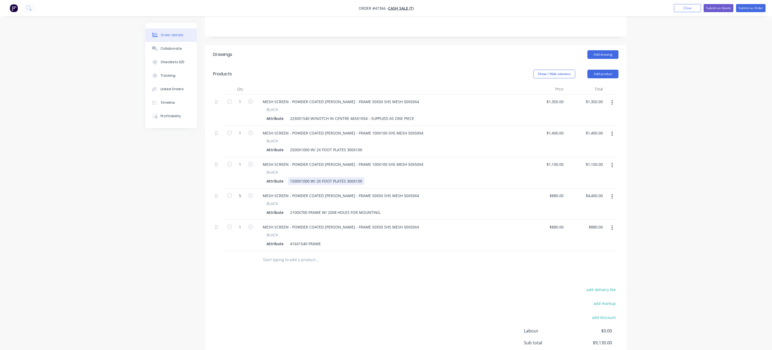
click at [361, 177] on div "1500X1000 W/ 2X FOOT PLATES 300X100" at bounding box center [326, 181] width 76 height 8
click at [379, 209] on div "2100X700 FRAME W/ 20X8 HOLES FOR MOUNTING" at bounding box center [335, 213] width 94 height 8
click at [319, 240] on div "416X1540 FRAME" at bounding box center [305, 244] width 35 height 8
click at [560, 223] on input "880" at bounding box center [560, 227] width 9 height 8
type input "$400.00"
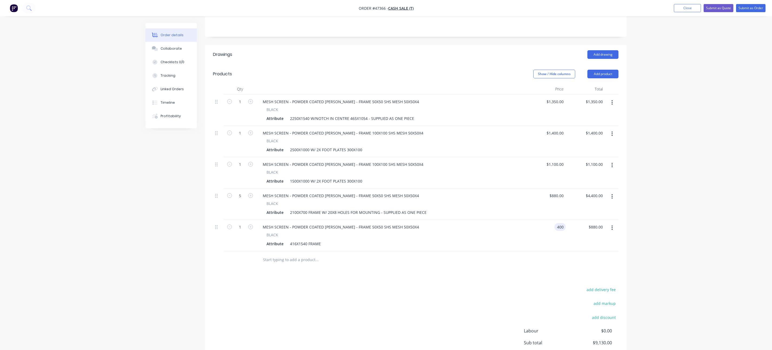
type input "$400.00"
click at [578, 251] on div at bounding box center [415, 260] width 405 height 18
click at [320, 240] on div "416X1540 FRAME" at bounding box center [305, 244] width 35 height 8
click at [610, 220] on div at bounding box center [612, 235] width 14 height 31
click at [616, 223] on button "button" at bounding box center [612, 228] width 13 height 10
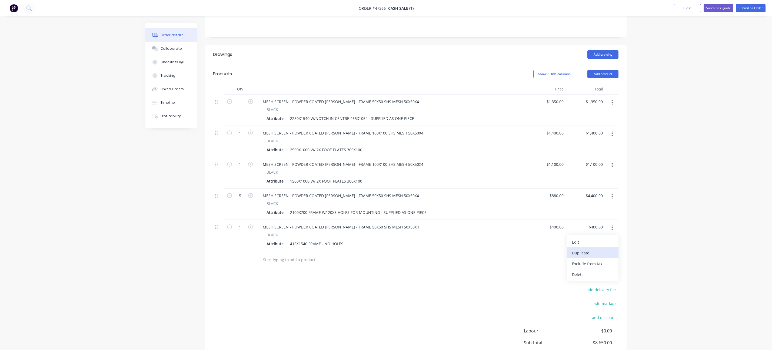
click at [603, 248] on button "Duplicate" at bounding box center [592, 253] width 51 height 11
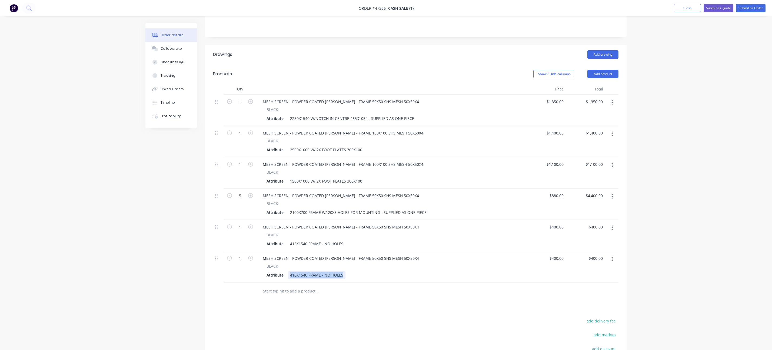
drag, startPoint x: 344, startPoint y: 271, endPoint x: 221, endPoint y: 272, distance: 123.2
click at [224, 273] on div "1 MESH SCREEN - POWDER COATED [PERSON_NAME] - FRAME 50X50 SHS MESH 50X50X4 BLAC…" at bounding box center [415, 266] width 405 height 31
click at [321, 244] on div "MESH SCREEN - POWDER COATED [PERSON_NAME] - FRAME 50X50 SHS MESH 50X50X4 BLACK …" at bounding box center [391, 235] width 270 height 31
click at [342, 240] on div "416X1540 FRAME - NO HOLES" at bounding box center [317, 244] width 58 height 8
type input "$400.00"
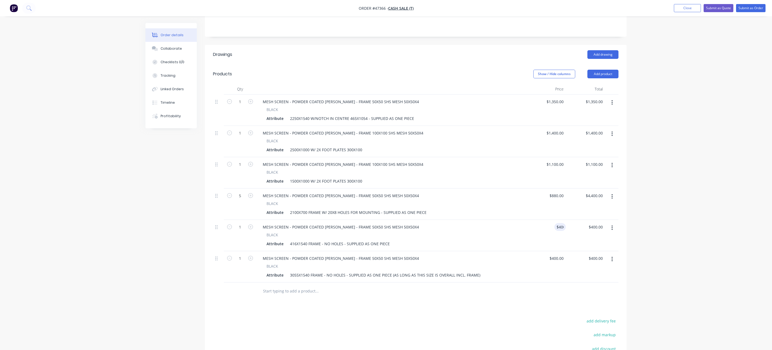
click at [567, 253] on div "$400.00 $400.00" at bounding box center [585, 266] width 39 height 31
click at [559, 255] on input "400" at bounding box center [557, 259] width 17 height 8
type input "$1,100.00"
click at [555, 297] on div "Drawings Add drawing Products Show / Hide columns Add product Qty Price Total 1…" at bounding box center [416, 231] width 422 height 373
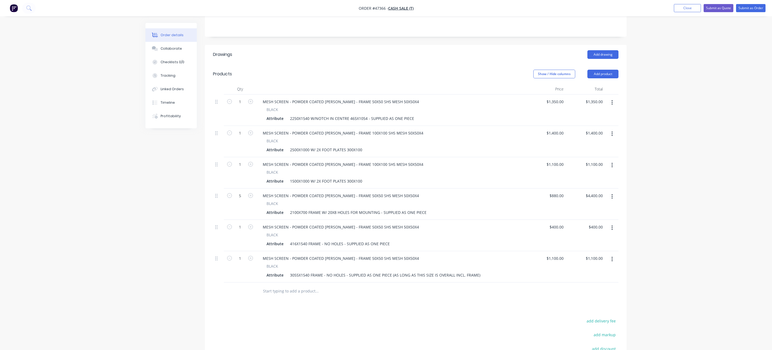
click at [614, 98] on button "button" at bounding box center [612, 103] width 13 height 10
click at [601, 115] on button "Edit" at bounding box center [592, 116] width 51 height 11
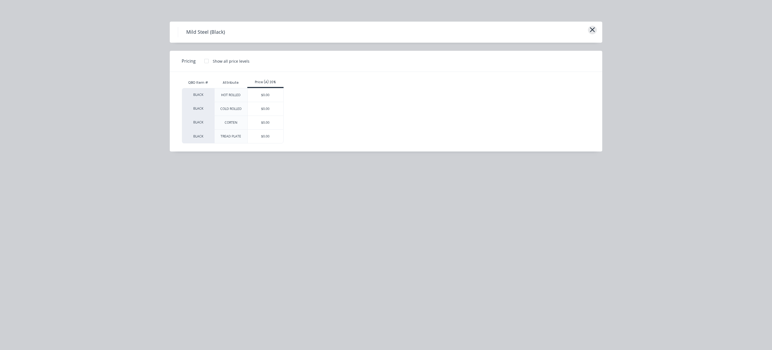
click at [592, 29] on icon "button" at bounding box center [592, 29] width 5 height 5
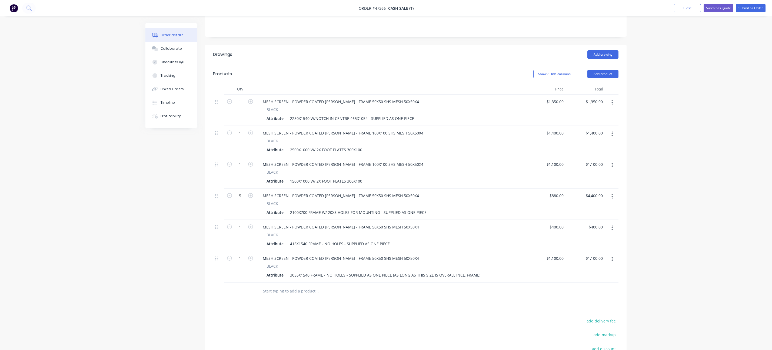
click at [609, 98] on button "button" at bounding box center [612, 103] width 13 height 10
click at [593, 124] on div "Duplicate" at bounding box center [593, 128] width 42 height 8
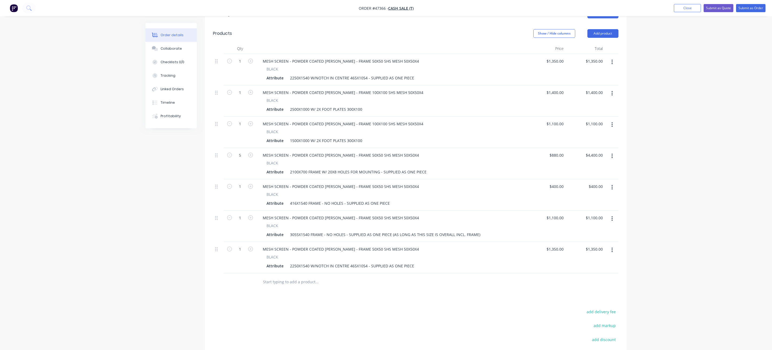
scroll to position [223, 0]
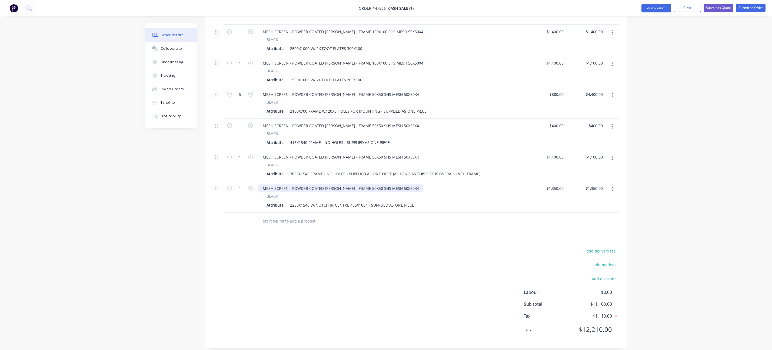
drag, startPoint x: 368, startPoint y: 180, endPoint x: 373, endPoint y: 183, distance: 6.3
click at [368, 185] on div "MESH SCREEN - POWDER COATED [PERSON_NAME] - FRAME 50X50 SHS MESH 50X50X4" at bounding box center [340, 189] width 165 height 8
drag, startPoint x: 310, startPoint y: 200, endPoint x: 262, endPoint y: 201, distance: 48.1
click at [261, 201] on div "BLACK Attribute 2250X1540 W/NOTCH IN CENTRE 465X1054 - SUPPLIED AS ONE PIECE" at bounding box center [391, 201] width 266 height 16
click at [289, 201] on div "2250X1540 W/NOTCH IN CENTRE 465X1054 - SUPPLIED AS ONE PIECE" at bounding box center [352, 205] width 128 height 8
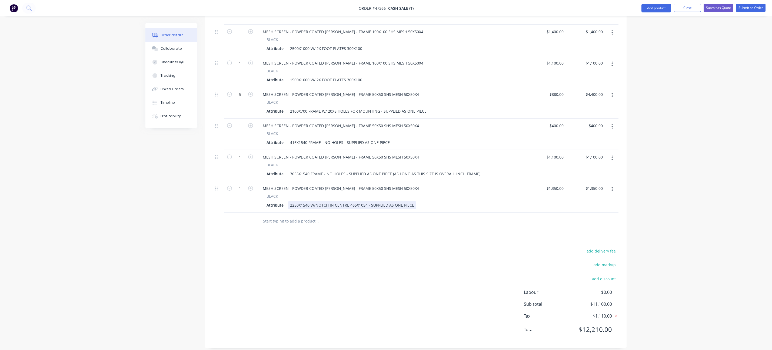
drag, startPoint x: 296, startPoint y: 200, endPoint x: 302, endPoint y: 199, distance: 5.7
click at [297, 201] on div "2250X1540 W/NOTCH IN CENTRE 465X1054 - SUPPLIED AS ONE PIECE" at bounding box center [352, 205] width 128 height 8
drag, startPoint x: 309, startPoint y: 198, endPoint x: 298, endPoint y: 200, distance: 11.2
click at [296, 201] on div "2250X1540 W/NOTCH IN CENTRE 465X1054 - SUPPLIED AS ONE PIECE" at bounding box center [352, 205] width 128 height 8
click at [358, 201] on div "2040X3180 W/NOTCH IN CENTRE 465X1054 - SUPPLIED AS ONE PIECE" at bounding box center [352, 205] width 128 height 8
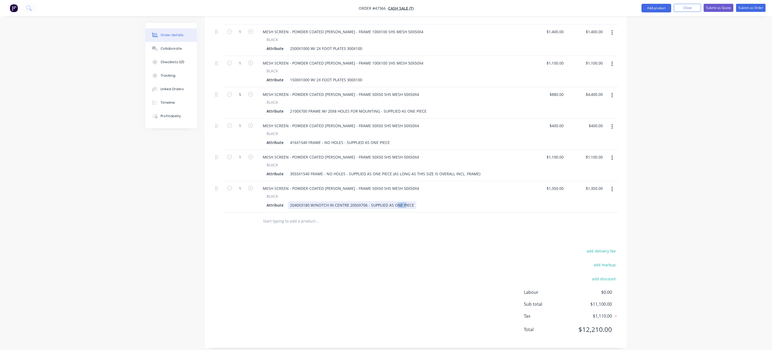
drag, startPoint x: 403, startPoint y: 199, endPoint x: 395, endPoint y: 195, distance: 8.8
click at [395, 201] on div "2040X3180 W/NOTCH IN CENTRE 2050X706 - SUPPLIED AS ONE PIECE" at bounding box center [352, 205] width 128 height 8
click at [397, 222] on div at bounding box center [353, 222] width 195 height 18
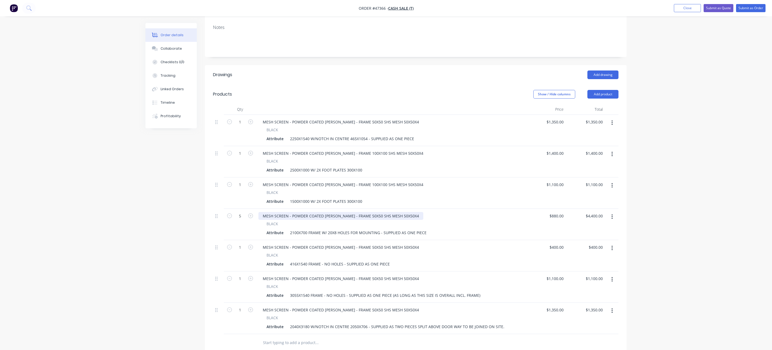
scroll to position [142, 0]
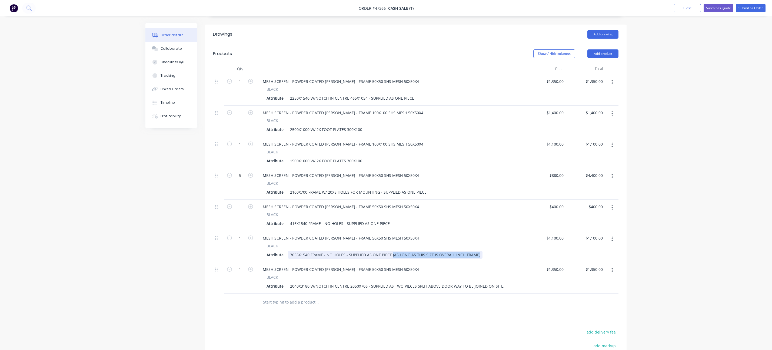
drag, startPoint x: 390, startPoint y: 249, endPoint x: 502, endPoint y: 260, distance: 112.4
click at [501, 260] on div "1 MESH SCREEN - POWDER COATED [PERSON_NAME] - FRAME 50X50 SHS MESH 50X50X4 BLAC…" at bounding box center [415, 183] width 405 height 219
click at [610, 266] on button "button" at bounding box center [612, 271] width 13 height 10
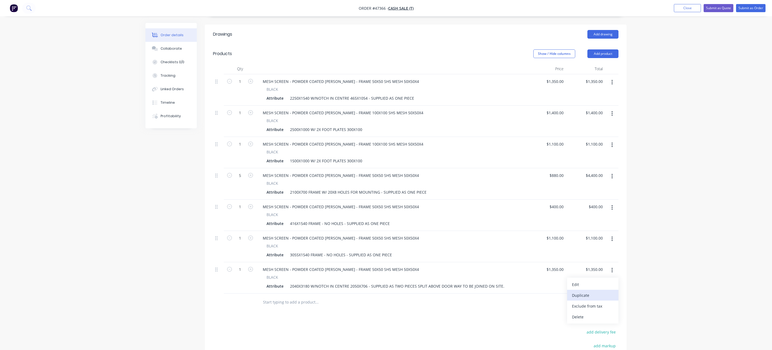
click at [601, 292] on div "Duplicate" at bounding box center [593, 296] width 42 height 8
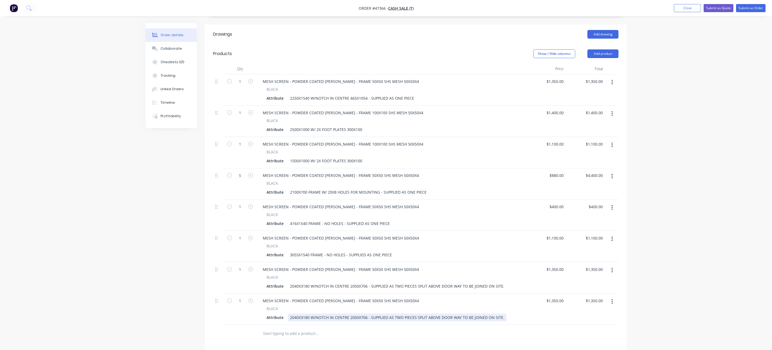
drag, startPoint x: 503, startPoint y: 312, endPoint x: 240, endPoint y: 320, distance: 262.8
click at [241, 320] on div "Qty Price Total 1 MESH SCREEN - POWDER COATED [PERSON_NAME] - FRAME 50X50 SHS M…" at bounding box center [416, 203] width 422 height 279
click at [423, 315] on div "2040X3180 W/NOTCH IN CENTRE 2050X706 - SUPPLIED AS TWO PIECES SPLIT ABOVE DOOR …" at bounding box center [397, 318] width 219 height 8
drag, startPoint x: 500, startPoint y: 312, endPoint x: 234, endPoint y: 306, distance: 266.2
click at [233, 306] on div "1 MESH SCREEN - POWDER COATED [PERSON_NAME] - FRAME 50X50 SHS MESH 50X50X4 BLAC…" at bounding box center [415, 309] width 405 height 31
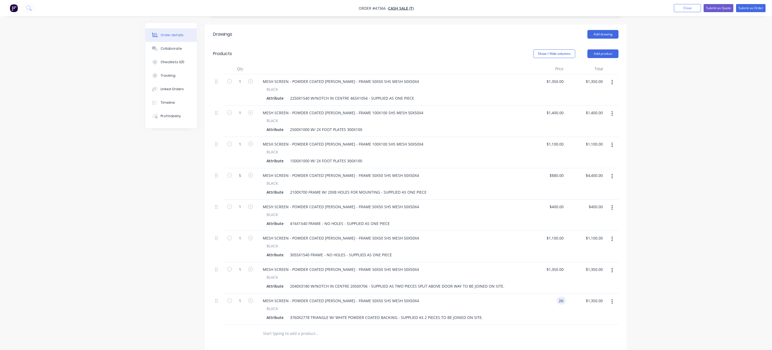
type input "$2,650.00"
click at [648, 274] on div "Order details Collaborate Checklists 0/0 Tracking Linked Orders Timeline Profit…" at bounding box center [386, 163] width 772 height 610
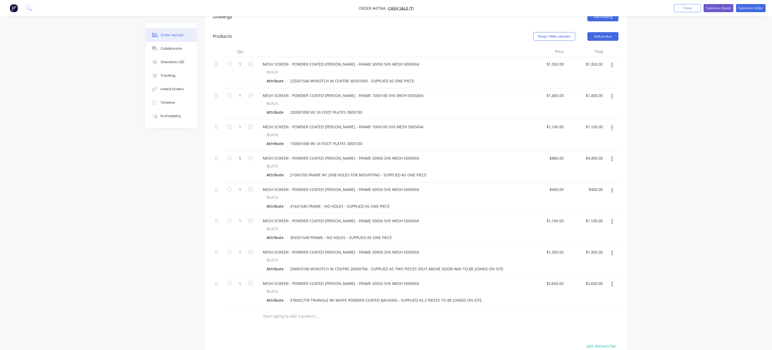
scroll to position [173, 0]
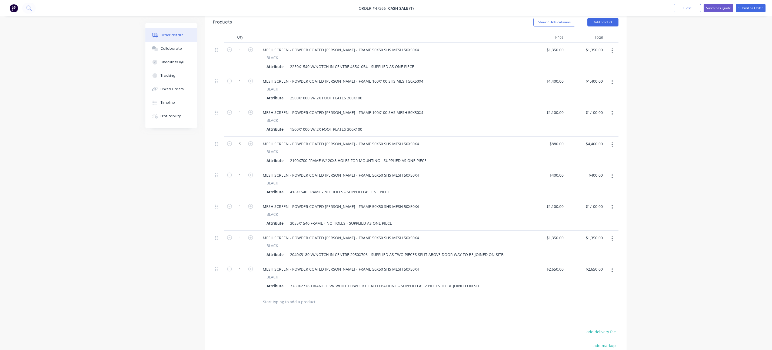
click at [611, 267] on icon "button" at bounding box center [611, 270] width 1 height 6
click at [606, 291] on div "Duplicate" at bounding box center [593, 295] width 42 height 8
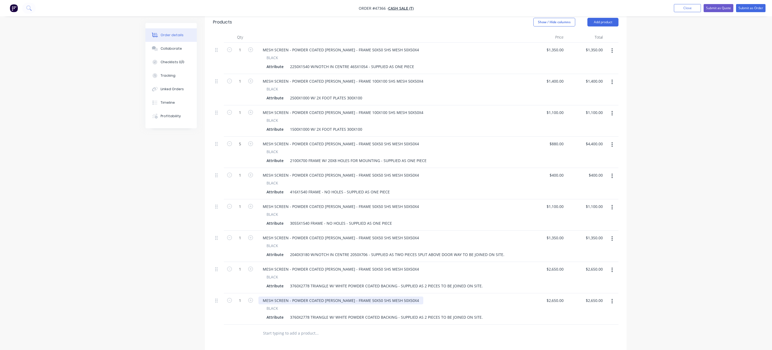
drag, startPoint x: 415, startPoint y: 292, endPoint x: 409, endPoint y: 295, distance: 6.4
click at [413, 297] on div "MESH SCREEN - POWDER COATED [PERSON_NAME] - FRAME 50X50 SHS MESH 50X50X4" at bounding box center [391, 301] width 266 height 8
click at [409, 297] on div "MESH SCREEN - POWDER COATED [PERSON_NAME] - FRAME 50X50 SHS MESH 50X50X4" at bounding box center [340, 301] width 165 height 8
click at [724, 10] on button "Submit as Quote" at bounding box center [718, 8] width 30 height 8
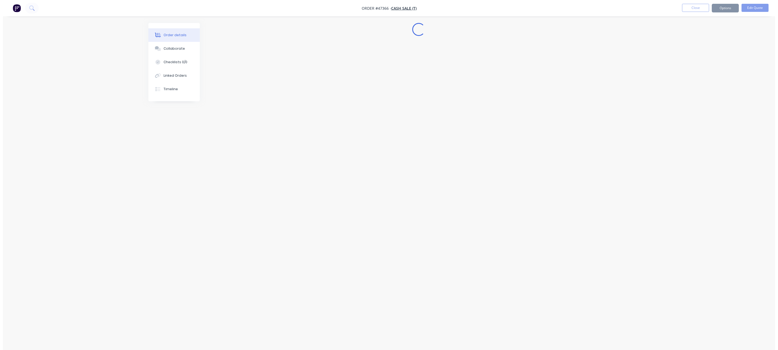
scroll to position [0, 0]
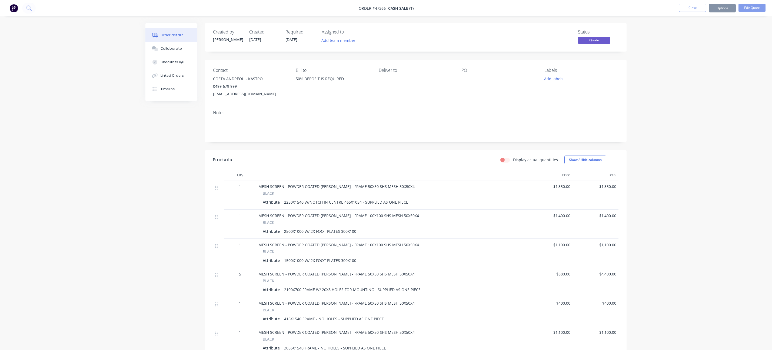
click at [691, 8] on button "Close" at bounding box center [692, 8] width 27 height 8
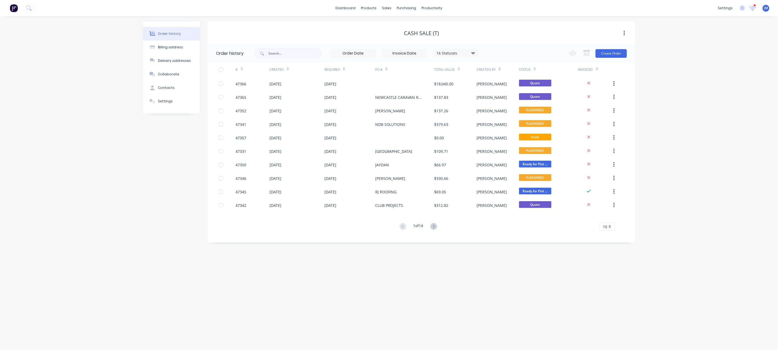
click at [297, 59] on div "16 Statuses Invoice Status Invoiced Not Invoiced Partial Order Status All Archi…" at bounding box center [366, 54] width 224 height 18
click at [296, 58] on input "text" at bounding box center [295, 53] width 54 height 11
type input "KASTRO"
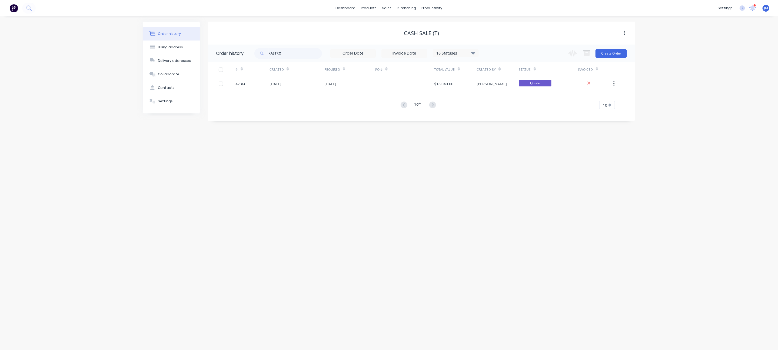
click at [439, 52] on div "16 Statuses" at bounding box center [455, 53] width 45 height 6
click at [500, 115] on label at bounding box center [500, 115] width 0 height 0
click at [500, 118] on input "checkbox" at bounding box center [502, 117] width 4 height 5
checkbox input "true"
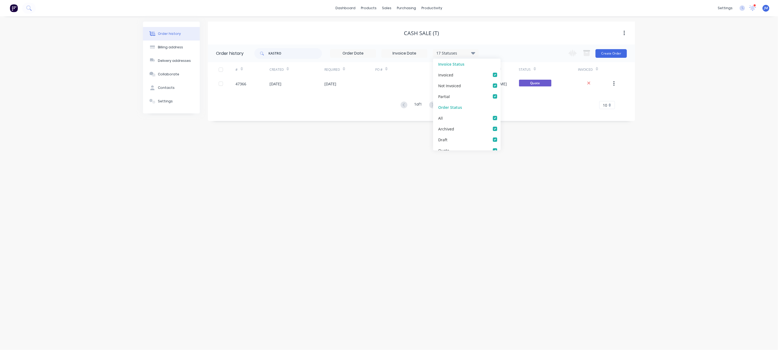
click at [554, 181] on div "Order history Billing address Delivery addresses Collaborate Contacts Settings …" at bounding box center [389, 183] width 778 height 334
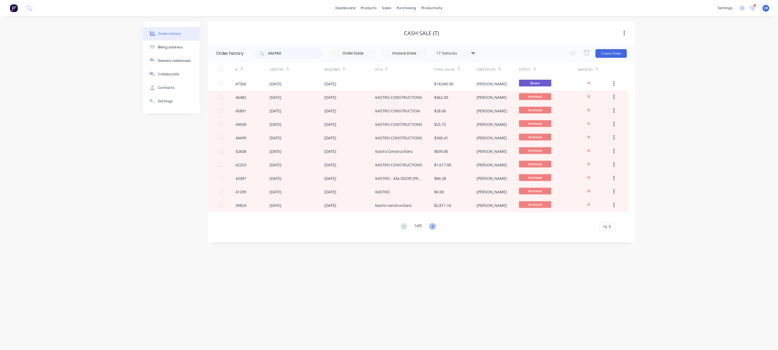
click at [433, 226] on icon at bounding box center [432, 226] width 7 height 7
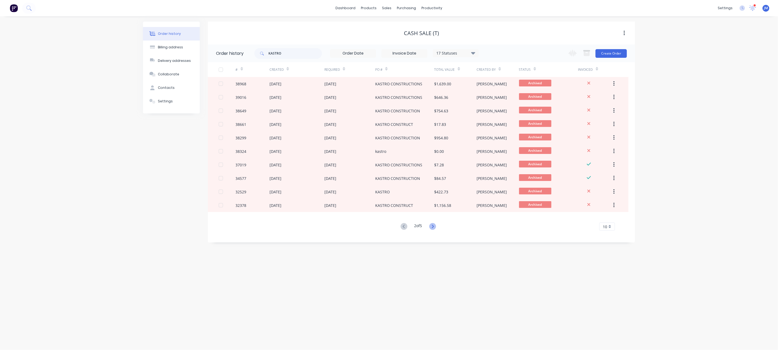
click at [434, 229] on icon at bounding box center [432, 226] width 7 height 7
click at [433, 226] on icon at bounding box center [433, 226] width 2 height 3
click at [434, 228] on g at bounding box center [432, 226] width 7 height 7
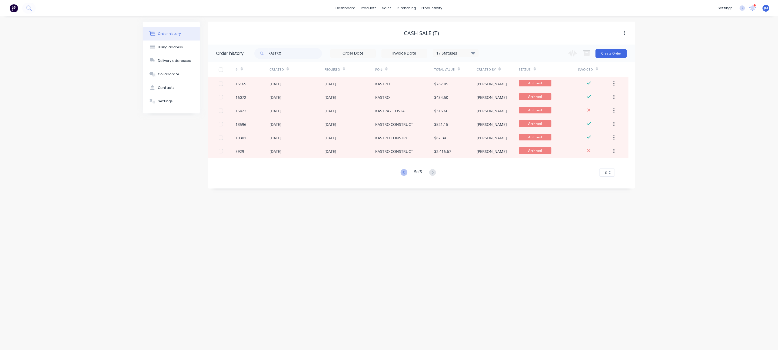
click at [402, 172] on icon at bounding box center [403, 172] width 2 height 3
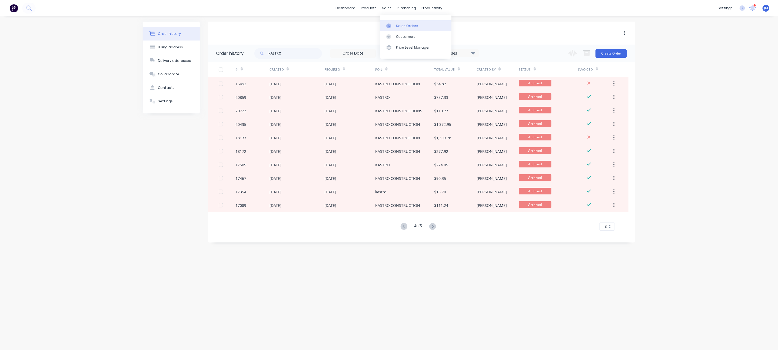
click at [393, 27] on div at bounding box center [390, 26] width 8 height 5
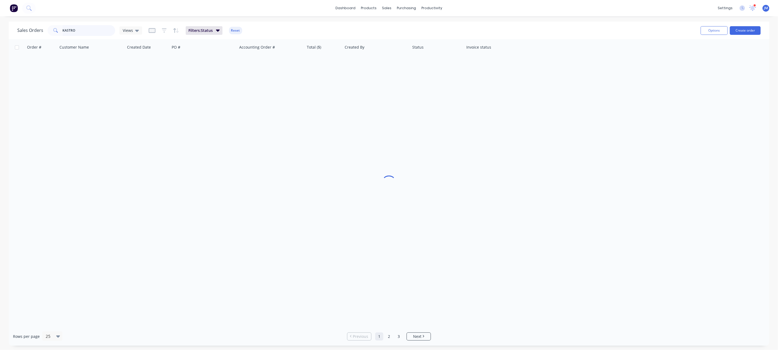
click at [81, 28] on input "KASTRO" at bounding box center [89, 30] width 53 height 11
click at [205, 35] on div "Sales Orders KASTRO Views Filters: Status Reset" at bounding box center [356, 30] width 679 height 13
click at [207, 34] on button "Filters: Status" at bounding box center [204, 30] width 37 height 9
click at [303, 54] on div "Where option Status, selected. Select is focused ,type to refine list, press Do…" at bounding box center [275, 59] width 170 height 10
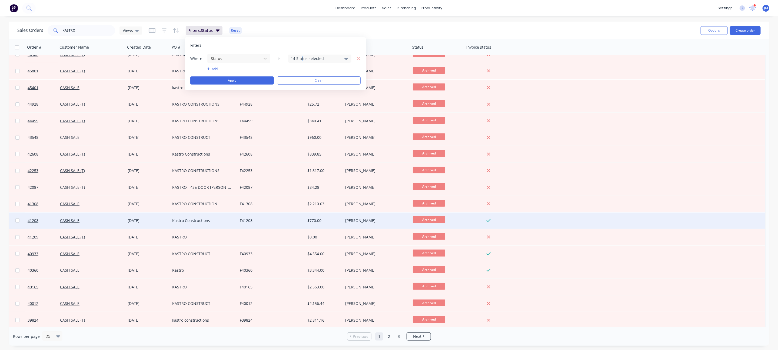
scroll to position [41, 0]
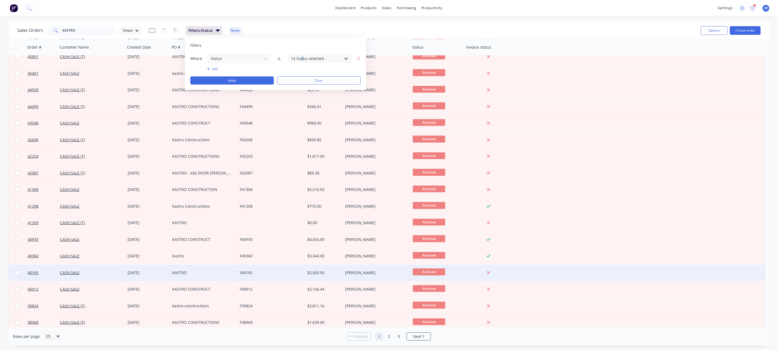
click at [361, 274] on div "[PERSON_NAME]" at bounding box center [375, 272] width 60 height 5
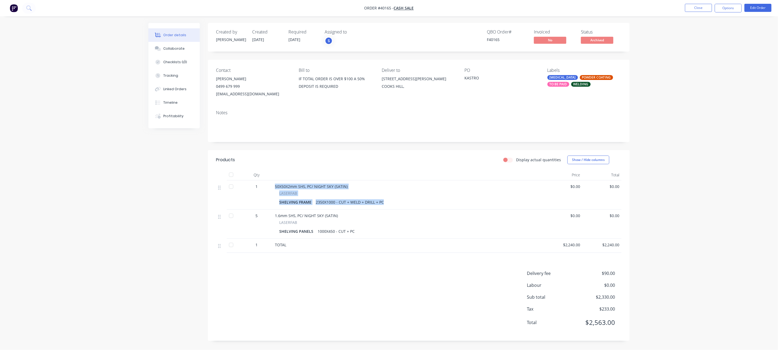
drag, startPoint x: 365, startPoint y: 203, endPoint x: 273, endPoint y: 188, distance: 92.6
click at [273, 188] on div "50X50X2mm SHS, PC/ NIGHT SKY (SATIN) LASERFAB SHELVING FRAME 2350X1000 - CUT + …" at bounding box center [408, 195] width 270 height 29
copy div "50X50X2mm SHS, PC/ NIGHT SKY (SATIN) LASERFAB SHELVING FRAME 2350X1000 - CUT + …"
click at [697, 7] on button "Close" at bounding box center [698, 8] width 27 height 8
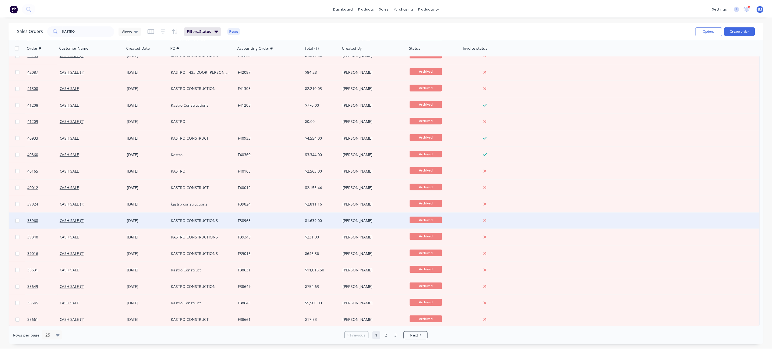
scroll to position [143, 0]
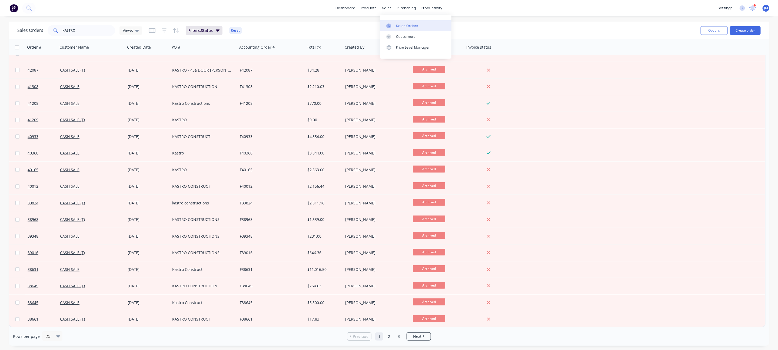
click at [400, 23] on link "Sales Orders" at bounding box center [416, 25] width 72 height 11
click at [346, 6] on link "dashboard" at bounding box center [345, 8] width 25 height 8
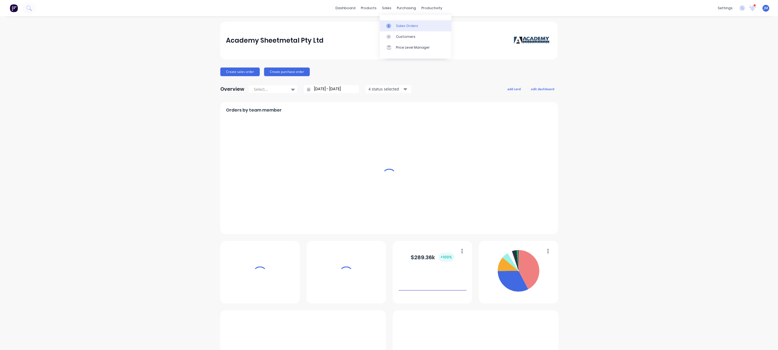
click at [394, 26] on div at bounding box center [390, 26] width 8 height 5
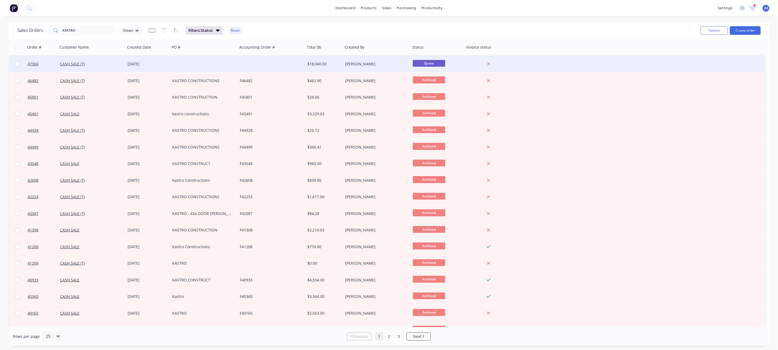
click at [235, 64] on div at bounding box center [204, 64] width 68 height 16
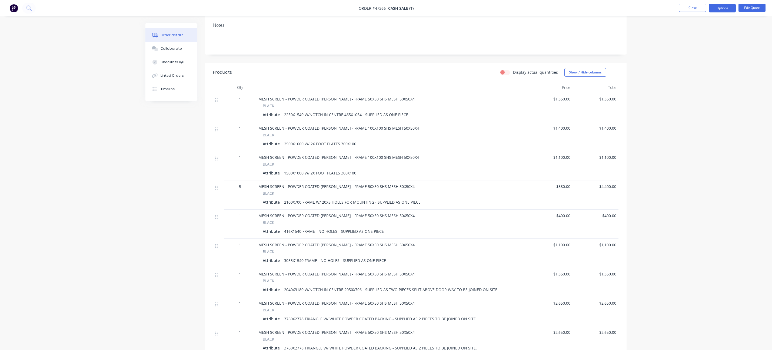
scroll to position [178, 0]
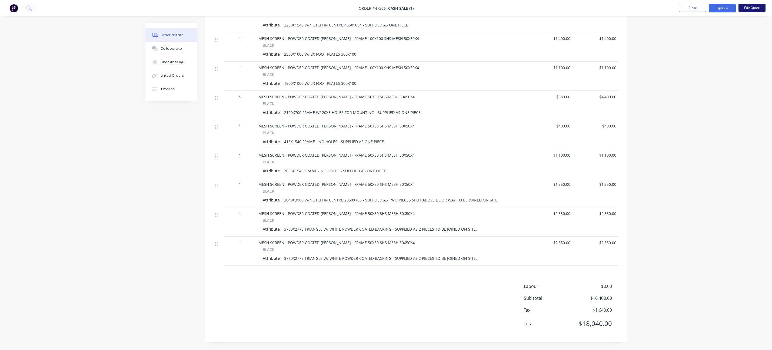
click at [746, 8] on button "Edit Quote" at bounding box center [751, 8] width 27 height 8
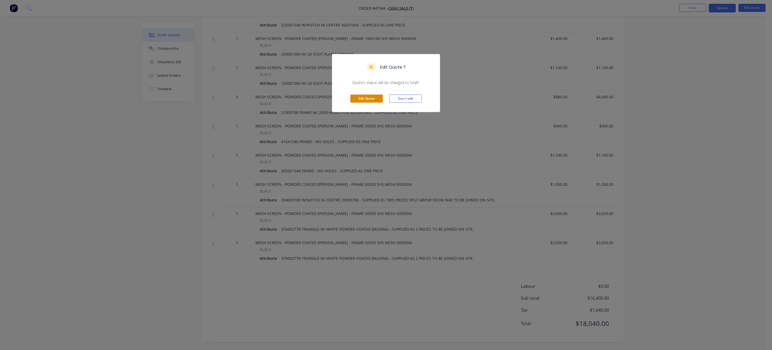
click at [362, 96] on button "Edit Quote" at bounding box center [366, 99] width 32 height 8
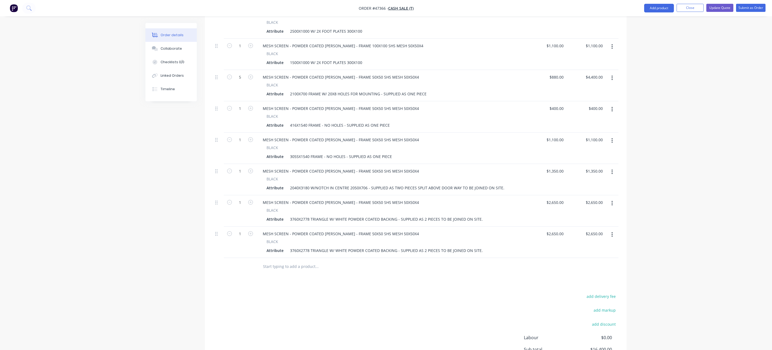
scroll to position [284, 0]
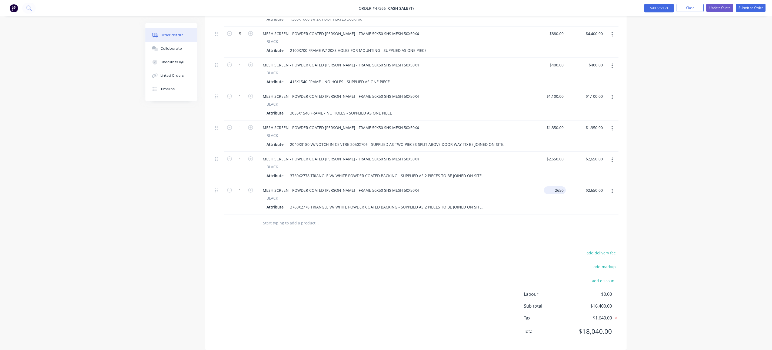
click at [564, 186] on input "2650" at bounding box center [556, 190] width 20 height 8
type input "$2,240.00"
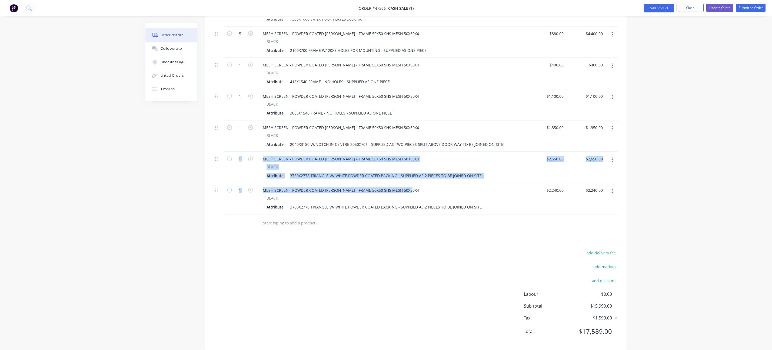
drag, startPoint x: 409, startPoint y: 182, endPoint x: 171, endPoint y: 178, distance: 237.8
click at [171, 177] on div "Created by [PERSON_NAME] Created [DATE] Required [DATE] Assigned to Add team me…" at bounding box center [385, 48] width 481 height 619
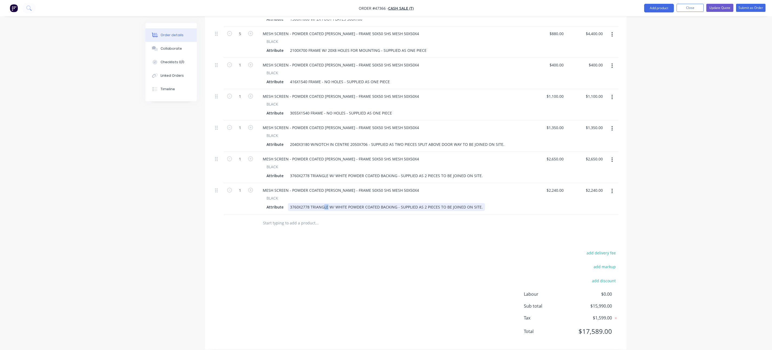
drag, startPoint x: 325, startPoint y: 206, endPoint x: 342, endPoint y: 201, distance: 18.0
click at [327, 207] on div "MESH SCREEN - POWDER COATED [PERSON_NAME] - FRAME 50X50 SHS MESH 50X50X4 BLACK …" at bounding box center [391, 198] width 270 height 31
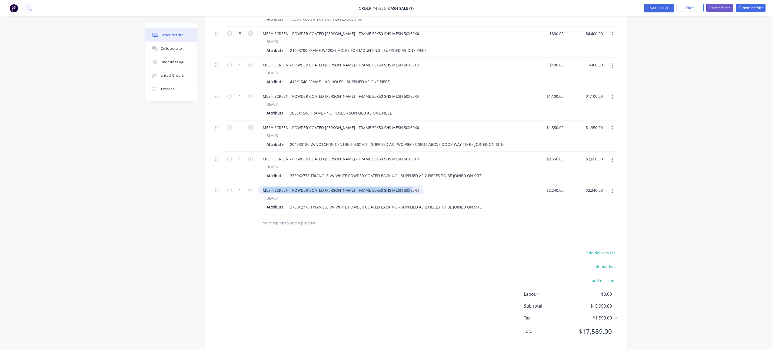
drag, startPoint x: 408, startPoint y: 186, endPoint x: 260, endPoint y: 184, distance: 147.6
click at [260, 186] on div "MESH SCREEN - POWDER COATED [PERSON_NAME] - FRAME 50X50 SHS MESH 50X50X4" at bounding box center [340, 190] width 165 height 8
paste div
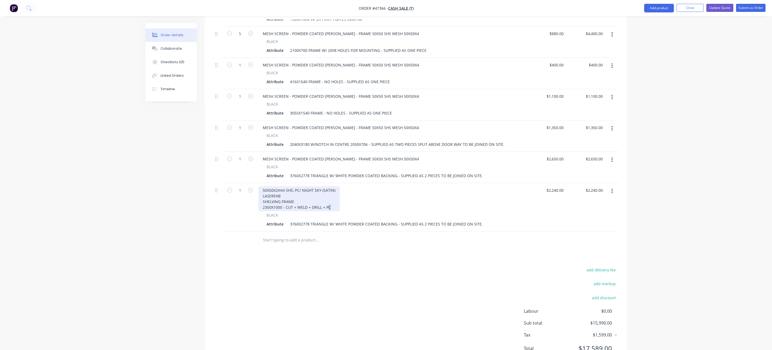
click at [328, 199] on div "50X50X2mm SHS, PC/ NIGHT SKY (SATIN) LASERFAB SHELVING FRAME 2350X1000 - CUT + …" at bounding box center [298, 198] width 81 height 25
click at [370, 220] on div "3760X2778 TRIANGLE W/ WHITE POWDER COATED BACKING - SUPPLIED AS 2 PIECES TO BE …" at bounding box center [386, 224] width 197 height 8
click at [377, 253] on div "Drawings Add drawing Products Show / Hide columns Add product Qty Price Total 1…" at bounding box center [416, 125] width 422 height 484
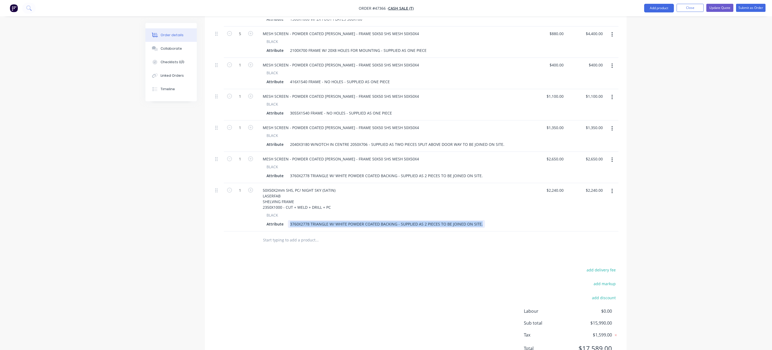
drag, startPoint x: 480, startPoint y: 217, endPoint x: 275, endPoint y: 223, distance: 205.5
click at [280, 221] on div "Attribute 3760X2778 TRIANGLE W/ WHITE POWDER COATED BACKING - SUPPLIED AS 2 PIE…" at bounding box center [390, 224] width 252 height 8
click at [302, 213] on div "BLACK Attribute INCL. 5 1000X450MM SHELVES" at bounding box center [391, 220] width 266 height 16
click at [368, 266] on div "add delivery fee add markup add discount Labour $0.00 Sub total $15,990.00 Tax …" at bounding box center [415, 312] width 405 height 92
click at [557, 186] on input "2240" at bounding box center [556, 190] width 20 height 8
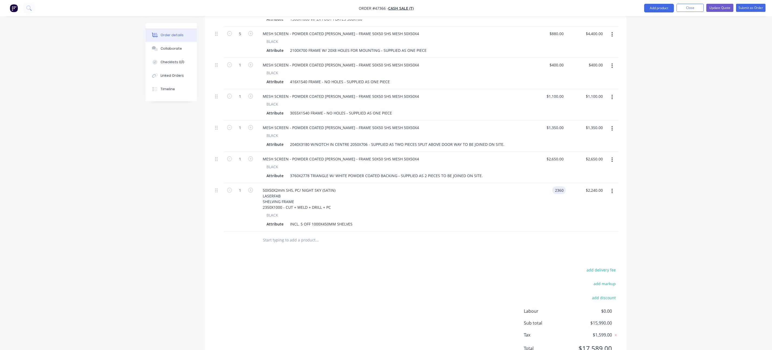
type input "$2,360.00"
click at [634, 195] on div "Order details Collaborate Checklists 0/0 Linked Orders Timeline Order details C…" at bounding box center [386, 45] width 772 height 659
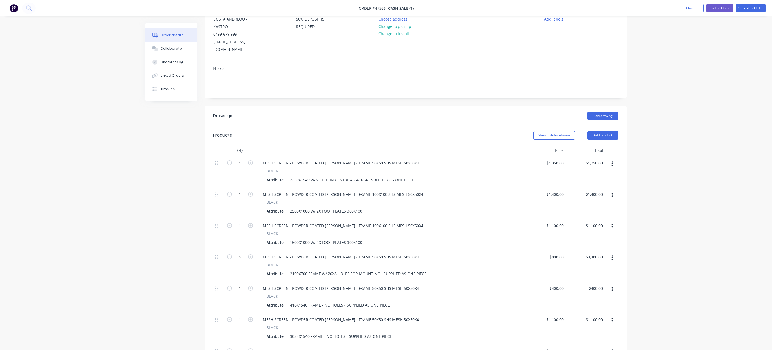
scroll to position [59, 0]
click at [719, 4] on button "Update Quote" at bounding box center [719, 8] width 27 height 8
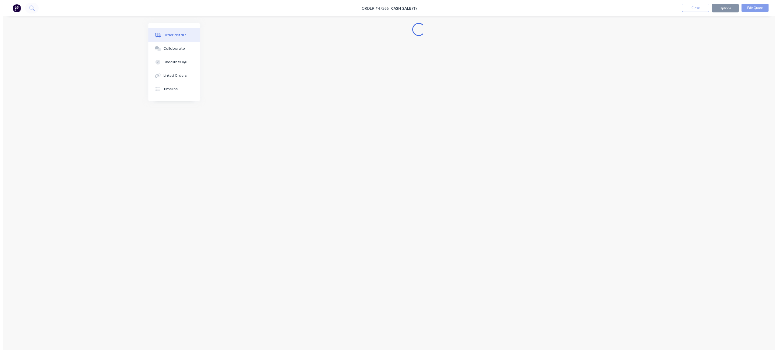
scroll to position [0, 0]
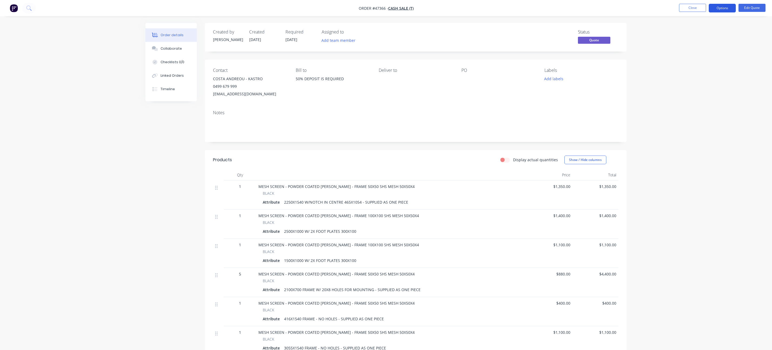
click at [719, 4] on nav "Order #47366 - CASH SALE (T) Close Options Edit Quote" at bounding box center [386, 8] width 772 height 16
click at [723, 8] on button "Options" at bounding box center [722, 8] width 27 height 9
click at [715, 29] on div "Quote" at bounding box center [706, 33] width 50 height 8
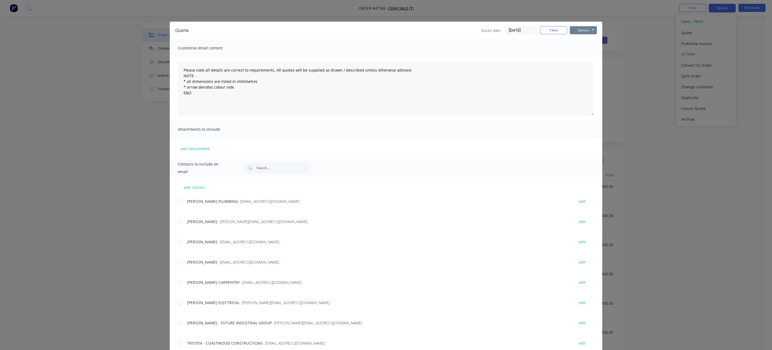
drag, startPoint x: 583, startPoint y: 30, endPoint x: 583, endPoint y: 33, distance: 3.0
click at [583, 30] on button "Options" at bounding box center [583, 30] width 27 height 8
click at [577, 47] on button "Print" at bounding box center [587, 48] width 35 height 9
click at [563, 33] on button "Close" at bounding box center [553, 30] width 27 height 8
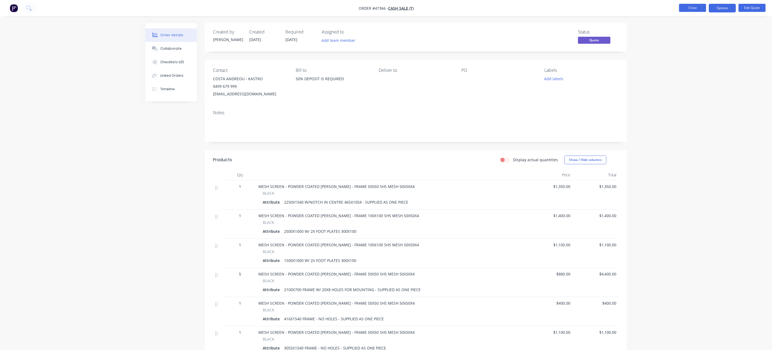
click at [692, 10] on button "Close" at bounding box center [692, 8] width 27 height 8
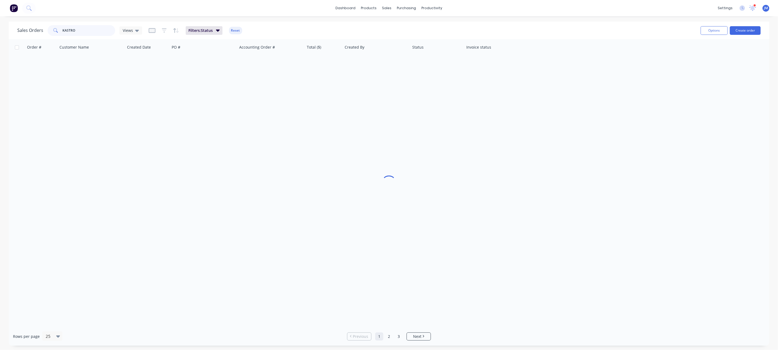
drag, startPoint x: 105, startPoint y: 29, endPoint x: -1, endPoint y: 24, distance: 105.3
click at [0, 24] on html "dashboard products sales purchasing productivity dashboard products Product Cat…" at bounding box center [389, 175] width 778 height 350
click at [113, 58] on div at bounding box center [389, 183] width 760 height 288
drag, startPoint x: 90, startPoint y: 32, endPoint x: 22, endPoint y: 30, distance: 68.1
click at [22, 30] on div "Sales Orders KASTRO Views" at bounding box center [79, 30] width 125 height 11
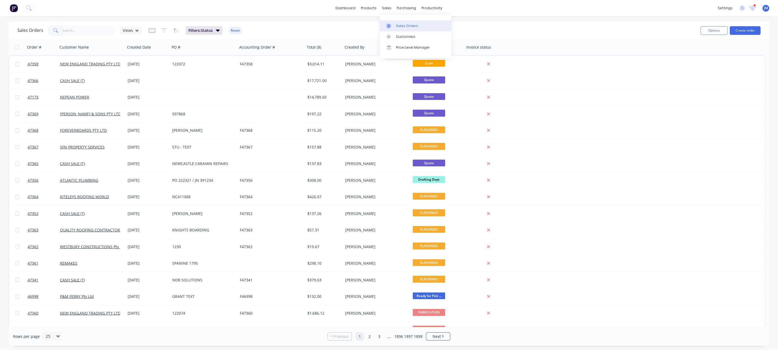
click at [403, 25] on div "Sales Orders" at bounding box center [407, 26] width 22 height 5
click at [666, 40] on div "Order # Customer Name Created Date PO # Accounting Order # Total ($) Created By…" at bounding box center [387, 47] width 757 height 16
click at [354, 11] on link "dashboard" at bounding box center [345, 8] width 25 height 8
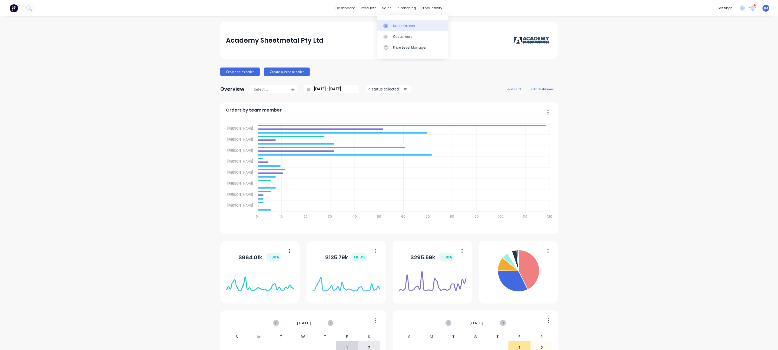
click at [397, 29] on link "Sales Orders" at bounding box center [413, 25] width 72 height 11
